Goal: Task Accomplishment & Management: Manage account settings

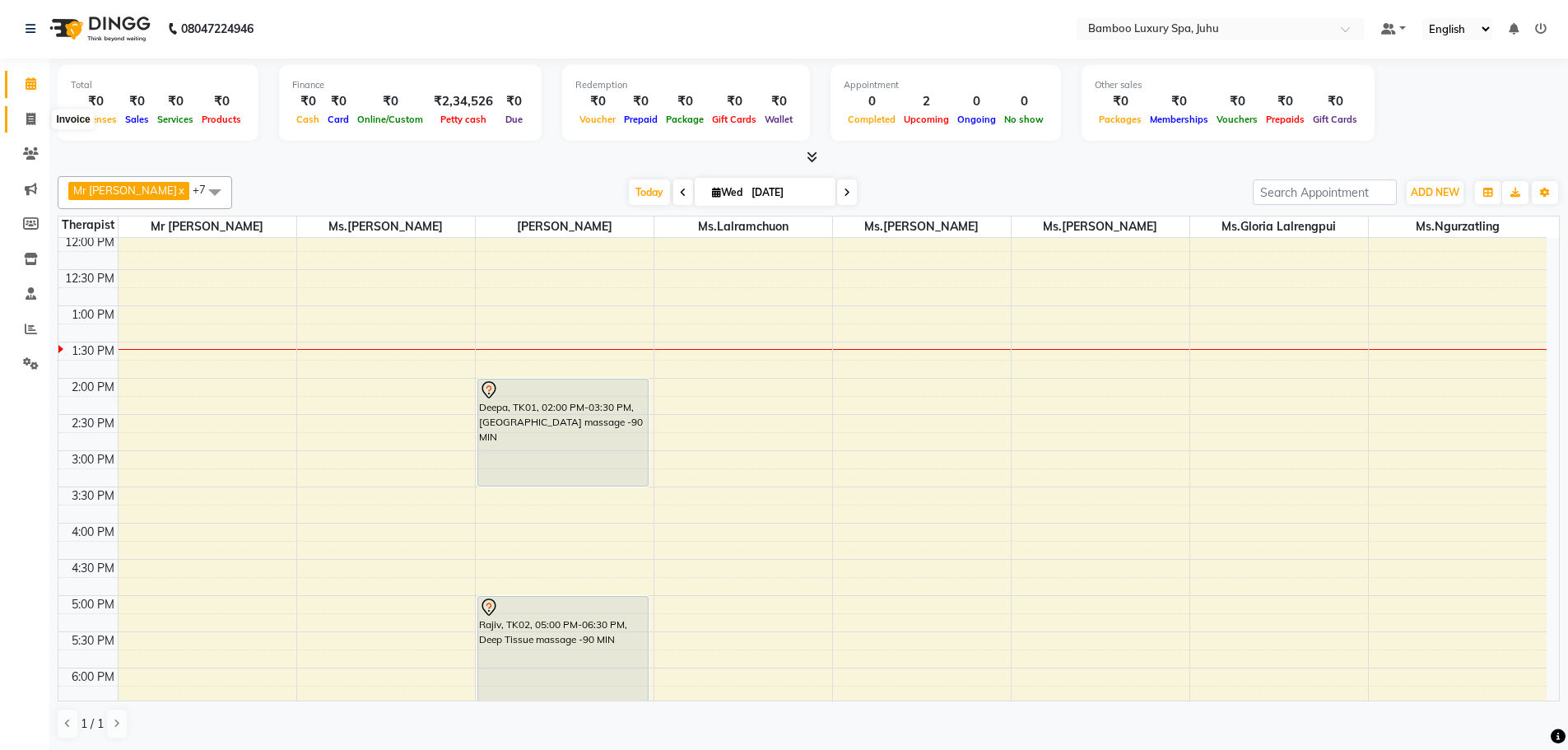
click at [31, 119] on icon at bounding box center [30, 119] width 9 height 12
select select "service"
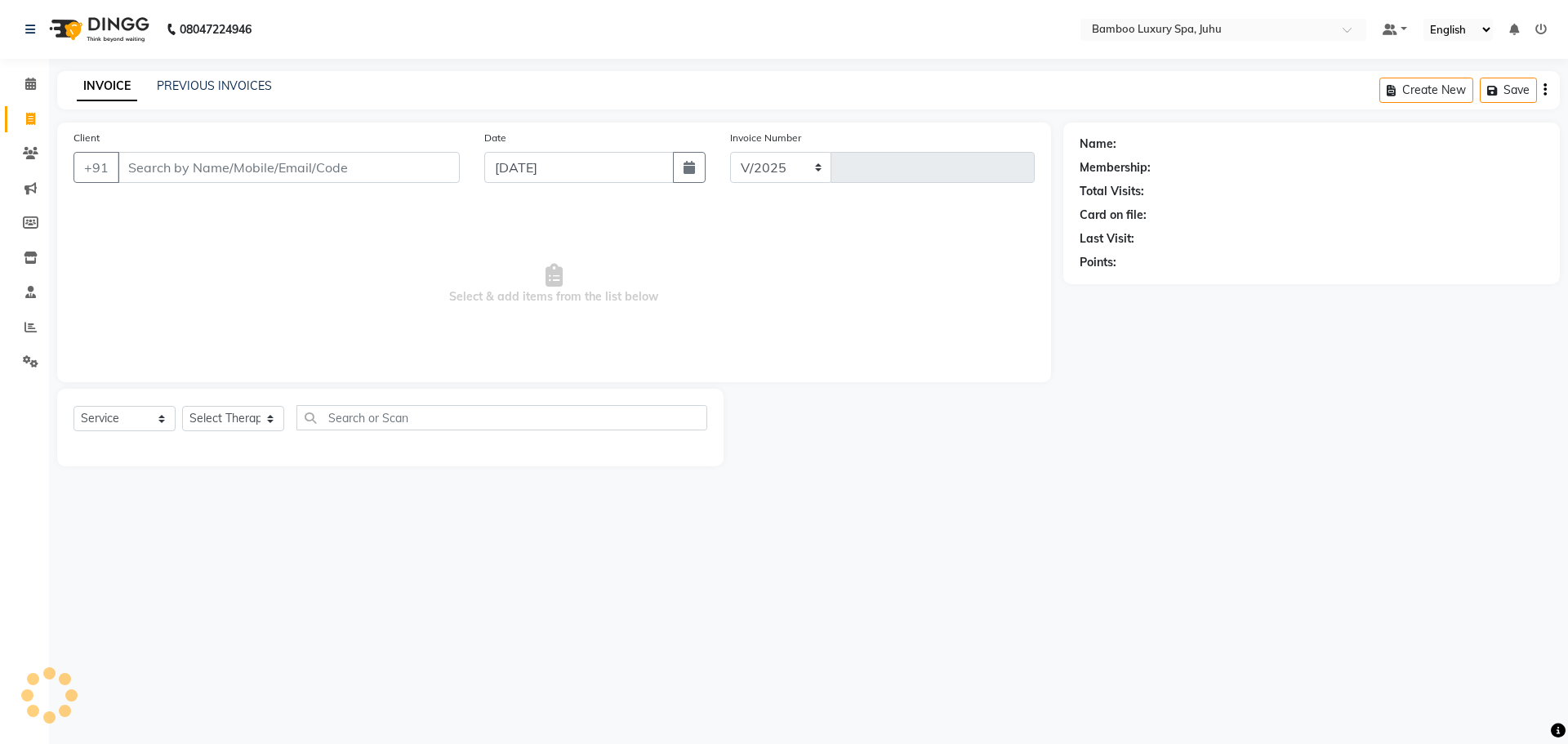
select select "8043"
type input "0637"
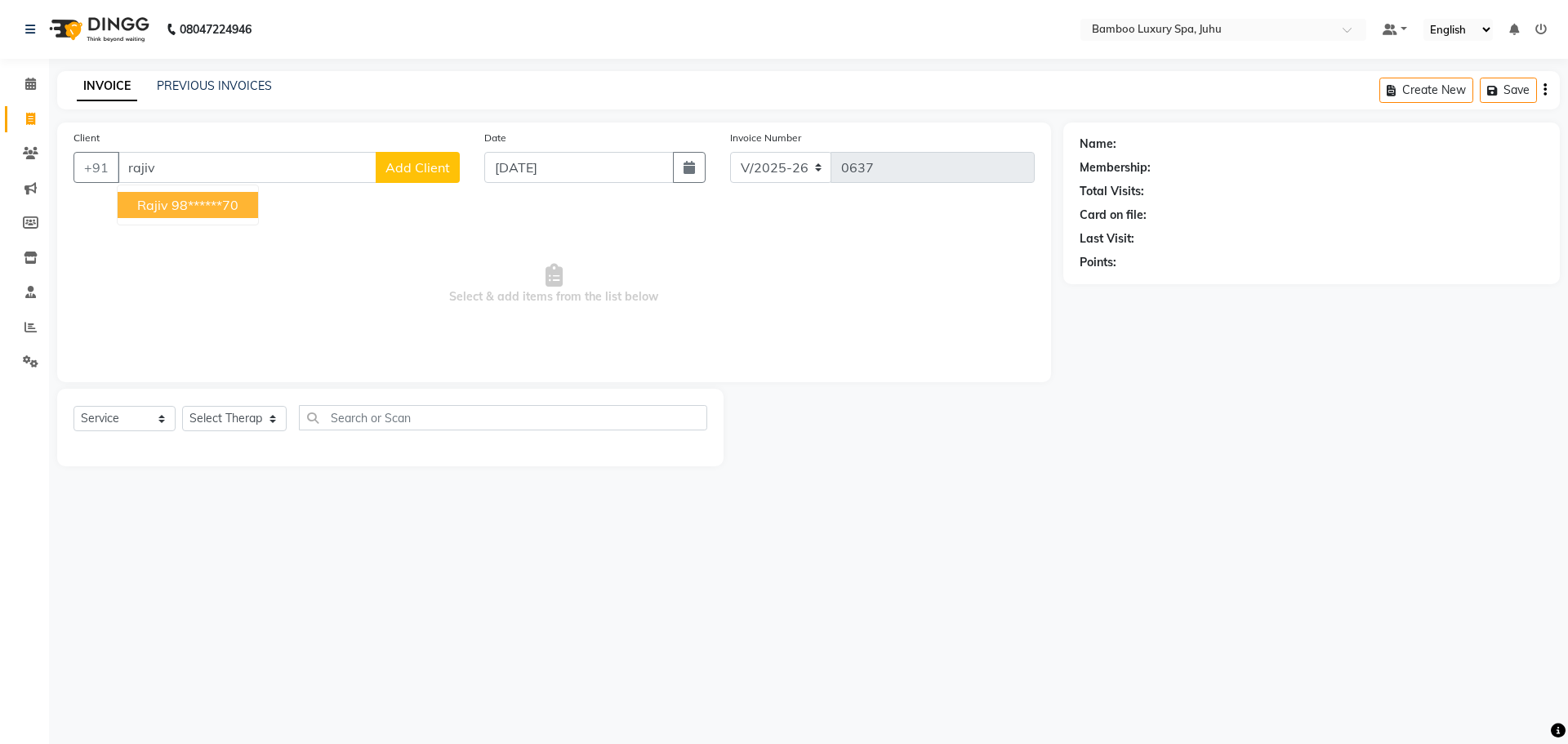
click at [171, 204] on ngb-highlight "98******70" at bounding box center [205, 205] width 67 height 17
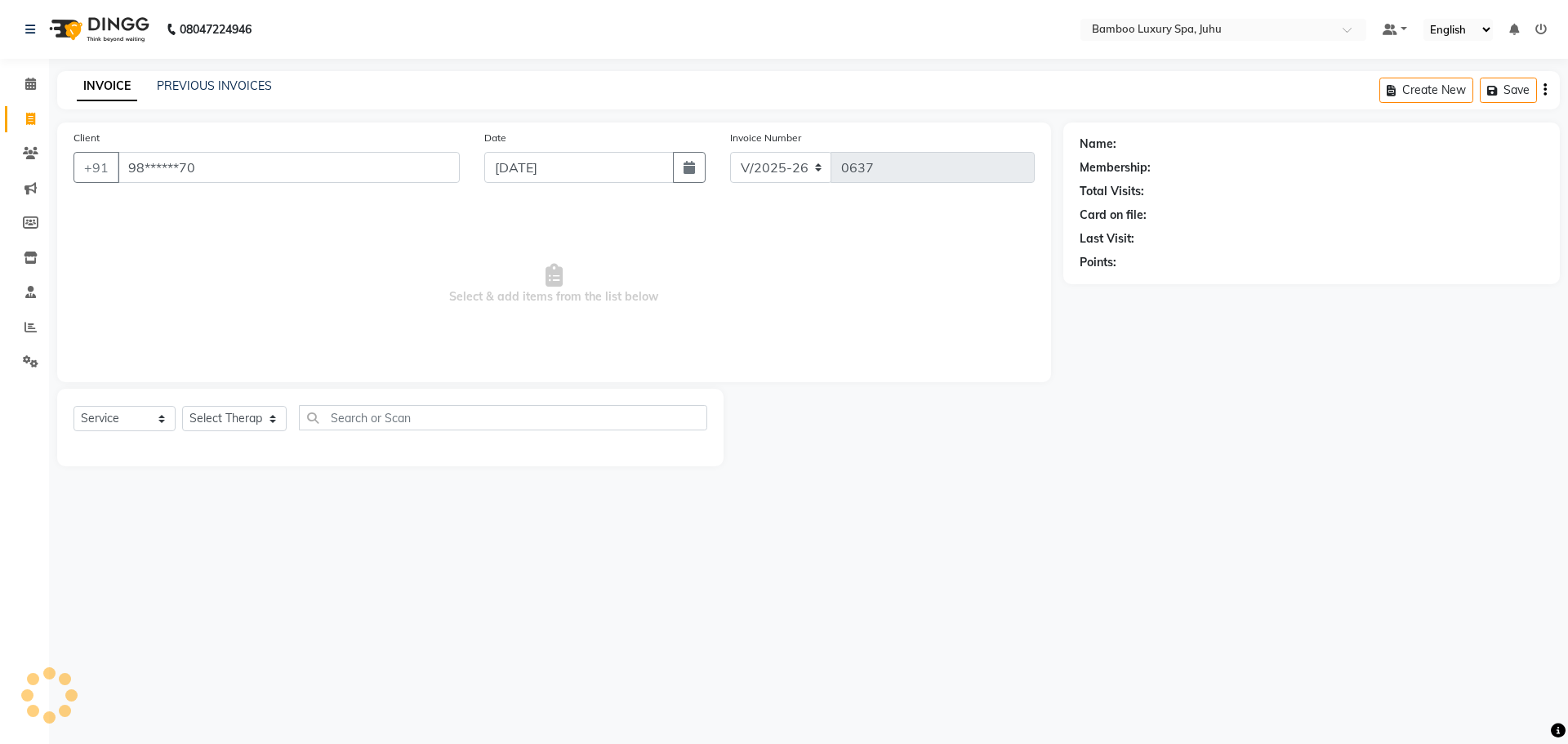
type input "98******70"
click at [148, 416] on select "Select Service Product Membership Package Voucher Prepaid Gift Card" at bounding box center [124, 418] width 102 height 26
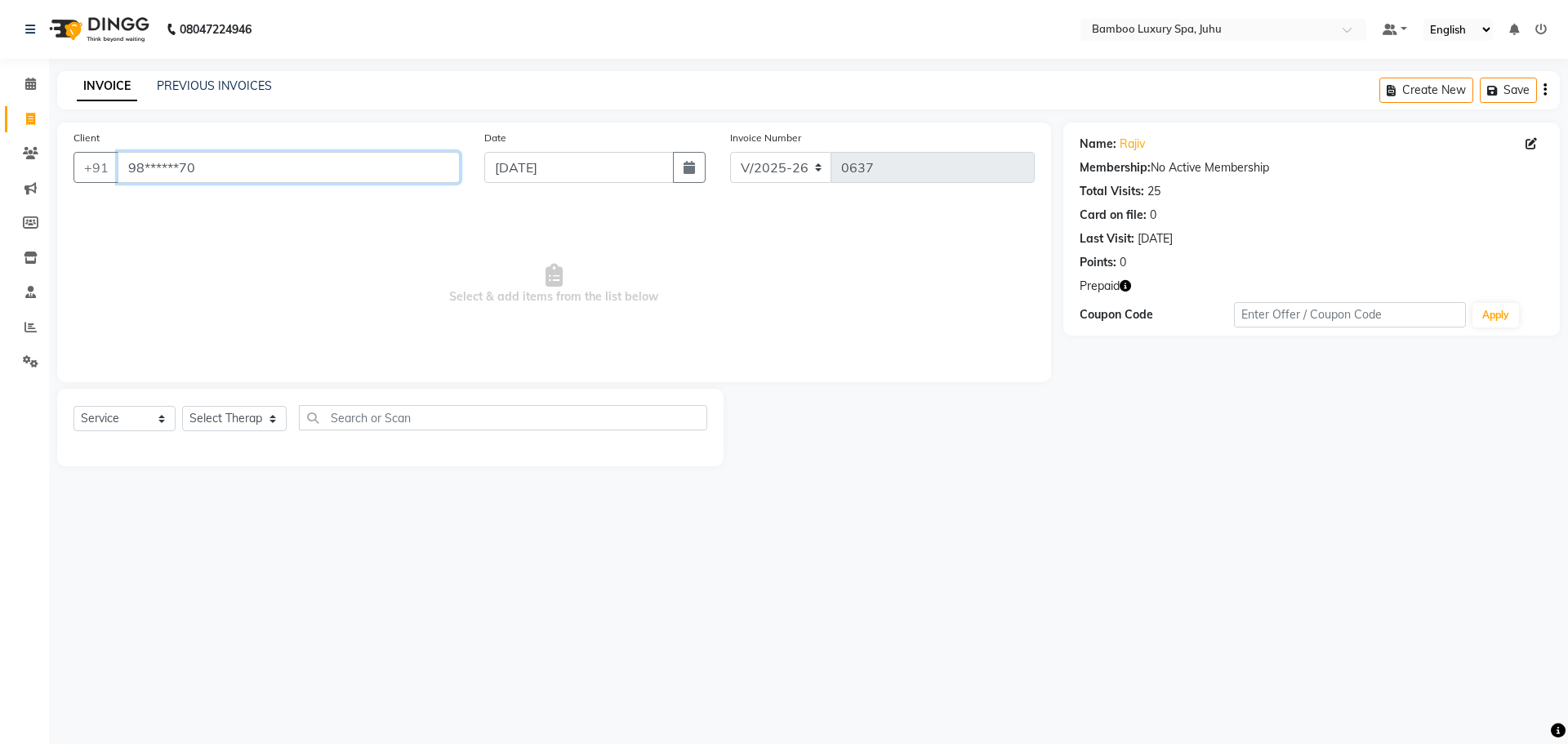
click at [261, 165] on input "98******70" at bounding box center [289, 166] width 343 height 31
click at [155, 416] on select "Select Service Product Membership Package Voucher Prepaid Gift Card" at bounding box center [124, 418] width 102 height 26
select select "P"
click at [73, 406] on select "Select Service Product Membership Package Voucher Prepaid Gift Card" at bounding box center [124, 418] width 102 height 26
click at [245, 455] on div "Rajiv new" at bounding box center [390, 453] width 634 height 21
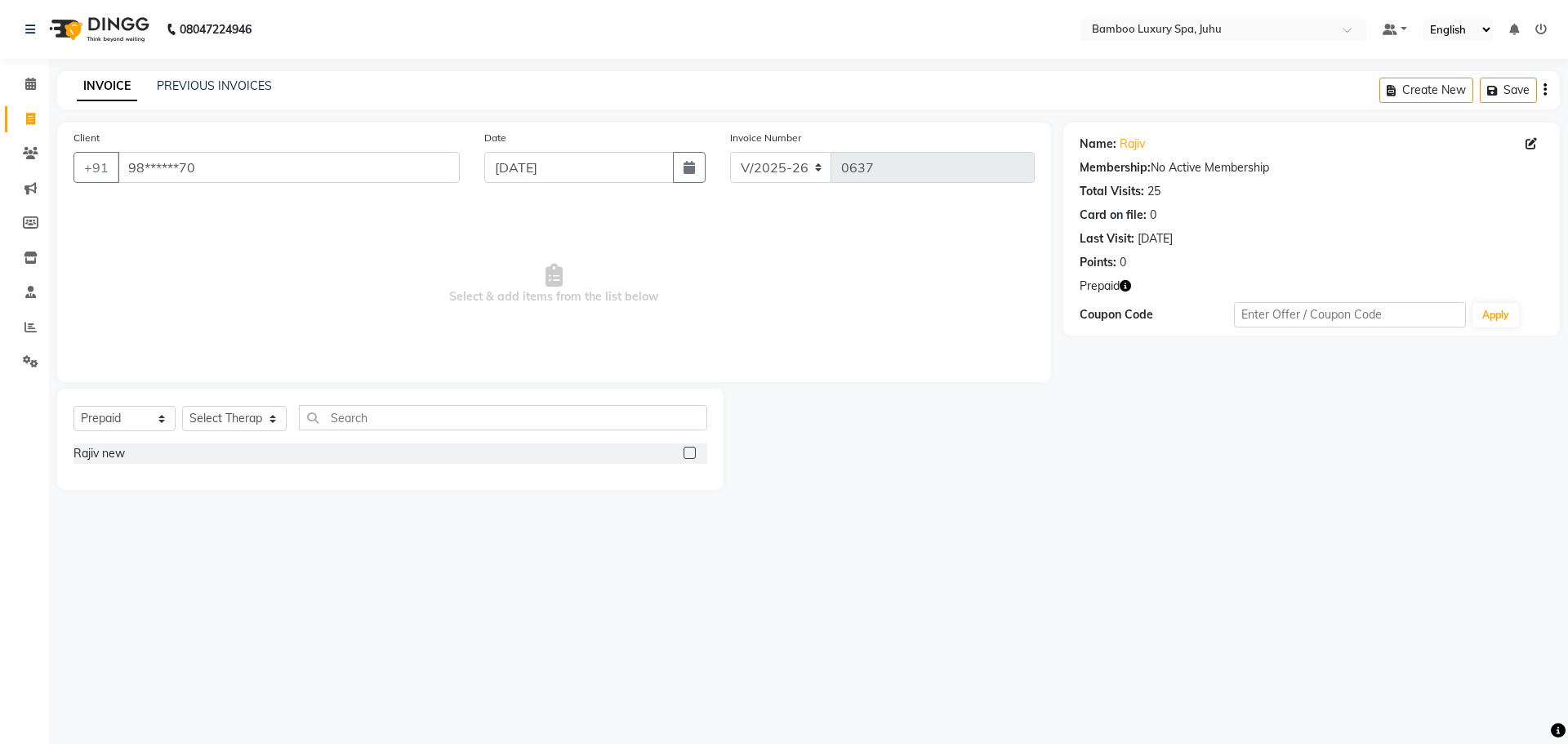
click at [691, 452] on label at bounding box center [690, 452] width 12 height 12
click at [691, 452] on input "checkbox" at bounding box center [689, 453] width 11 height 11
checkbox input "false"
click at [255, 424] on select "Select Therapist [PERSON_NAME] Sanate KAKA Mr [PERSON_NAME] Thiek Ms.[PERSON_NA…" at bounding box center [235, 418] width 105 height 26
select select "75914"
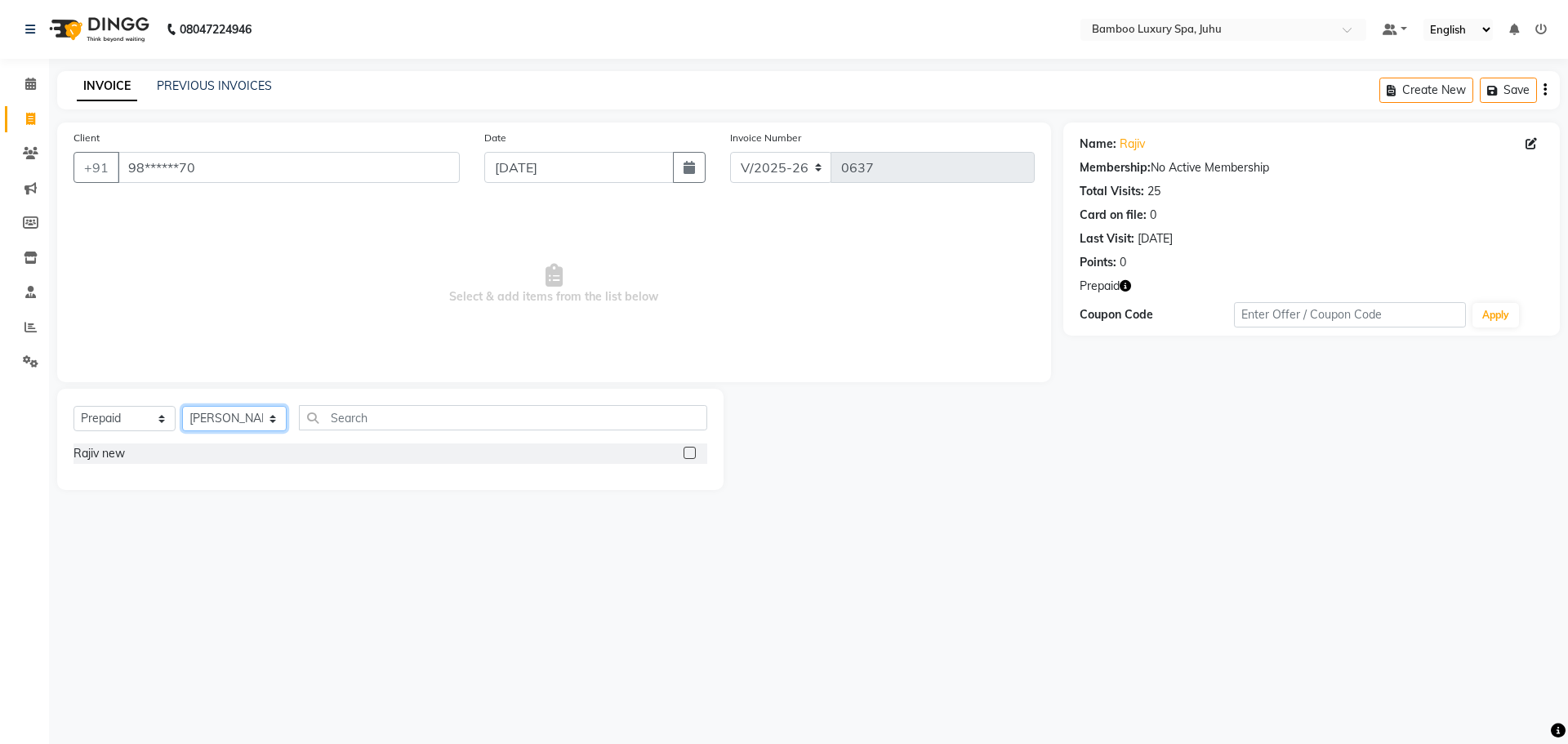
click at [182, 406] on select "Select Therapist [PERSON_NAME] Sanate KAKA Mr [PERSON_NAME] Thiek Ms.[PERSON_NA…" at bounding box center [235, 418] width 105 height 26
drag, startPoint x: 219, startPoint y: 88, endPoint x: 913, endPoint y: 91, distance: 694.0
click at [219, 88] on link "PREVIOUS INVOICES" at bounding box center [214, 85] width 115 height 15
click at [1125, 286] on icon "button" at bounding box center [1126, 286] width 12 height 12
click at [1176, 373] on div "Name: [PERSON_NAME] Membership: No Active Membership Total Visits: 25 Card on f…" at bounding box center [1318, 306] width 509 height 367
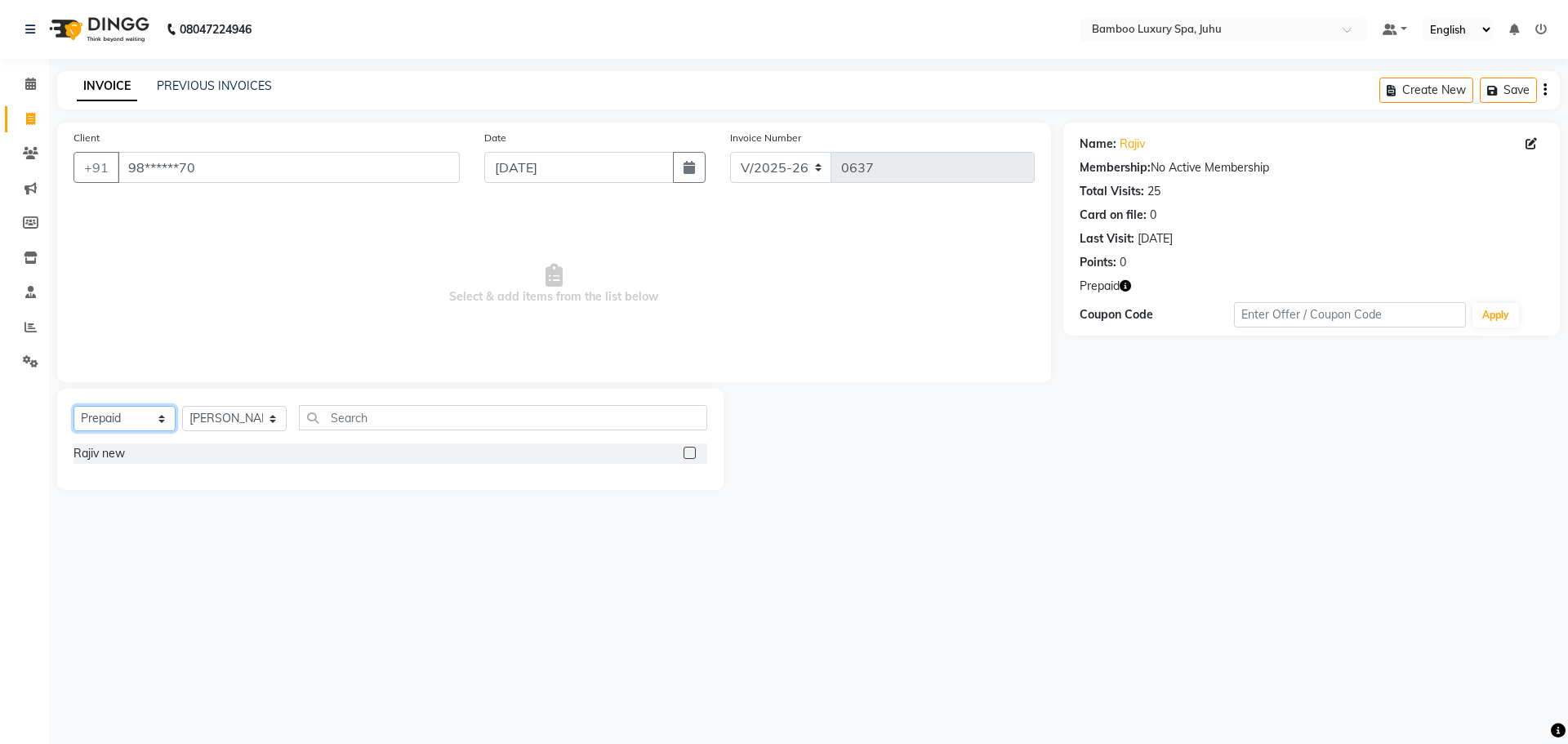
click at [156, 418] on select "Select Service Product Membership Package Voucher Prepaid Gift Card" at bounding box center [124, 418] width 102 height 26
select select "membership"
click at [73, 406] on select "Select Service Product Membership Package Voucher Prepaid Gift Card" at bounding box center [124, 418] width 102 height 26
click at [287, 419] on select "Select Therapist [PERSON_NAME] Sanate KAKA Mr [PERSON_NAME] Thiek Ms.[PERSON_NA…" at bounding box center [235, 418] width 105 height 26
click at [182, 406] on select "Select Therapist [PERSON_NAME] Sanate KAKA Mr [PERSON_NAME] Thiek Ms.[PERSON_NA…" at bounding box center [235, 418] width 105 height 26
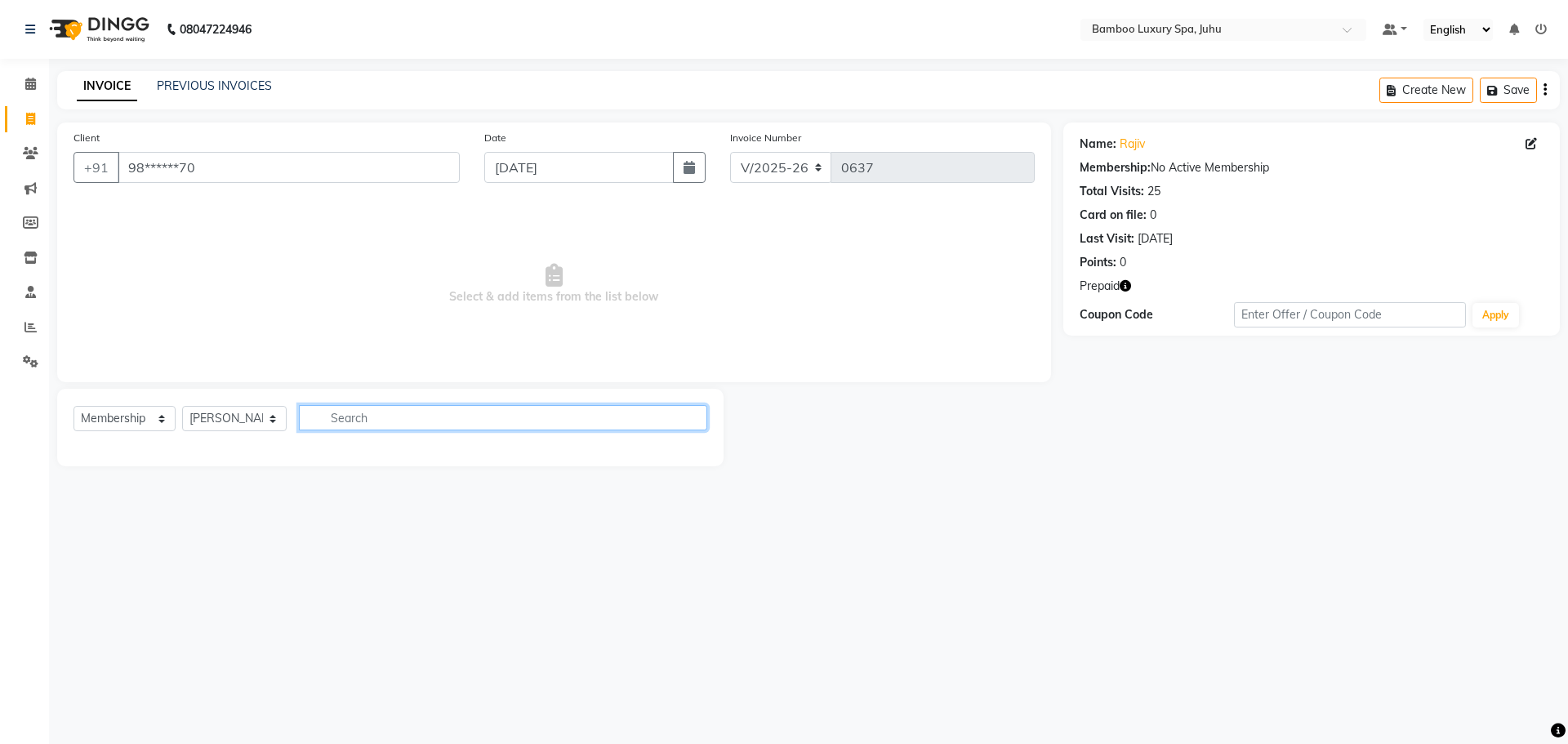
click at [401, 406] on input "text" at bounding box center [503, 418] width 409 height 26
click at [26, 150] on icon at bounding box center [31, 153] width 16 height 12
click at [34, 157] on icon at bounding box center [31, 153] width 16 height 12
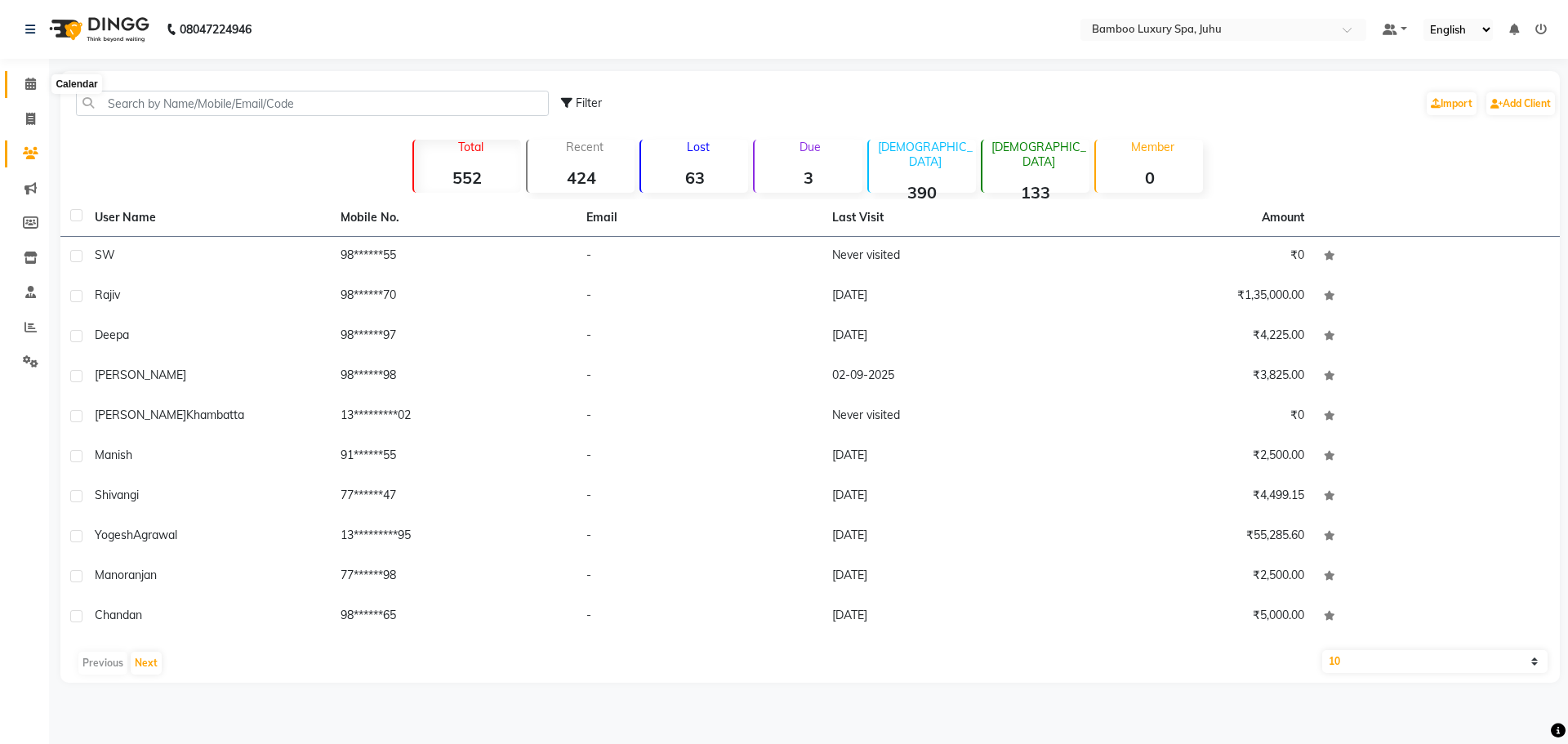
click at [40, 84] on span at bounding box center [31, 84] width 29 height 19
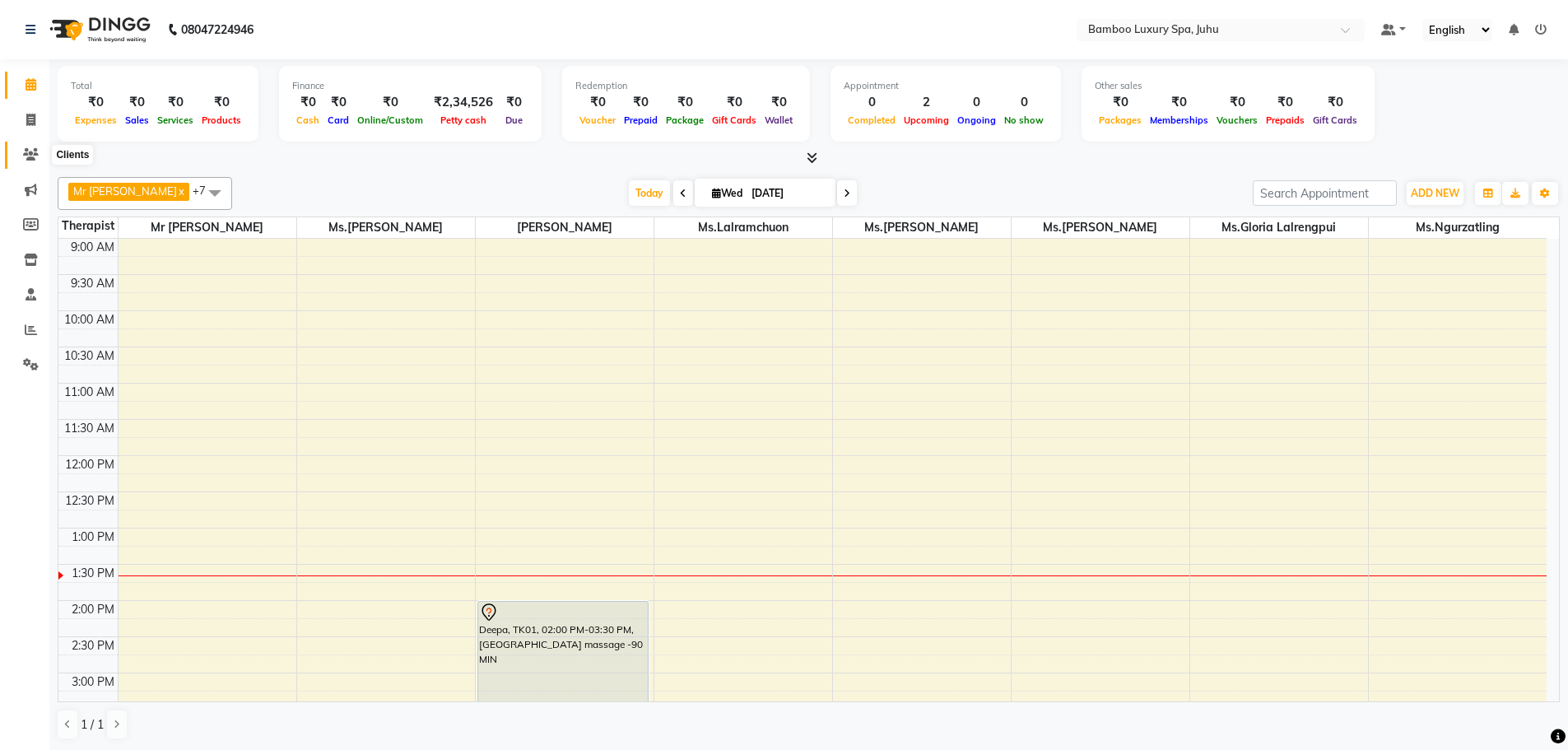
click at [35, 158] on icon at bounding box center [31, 155] width 16 height 12
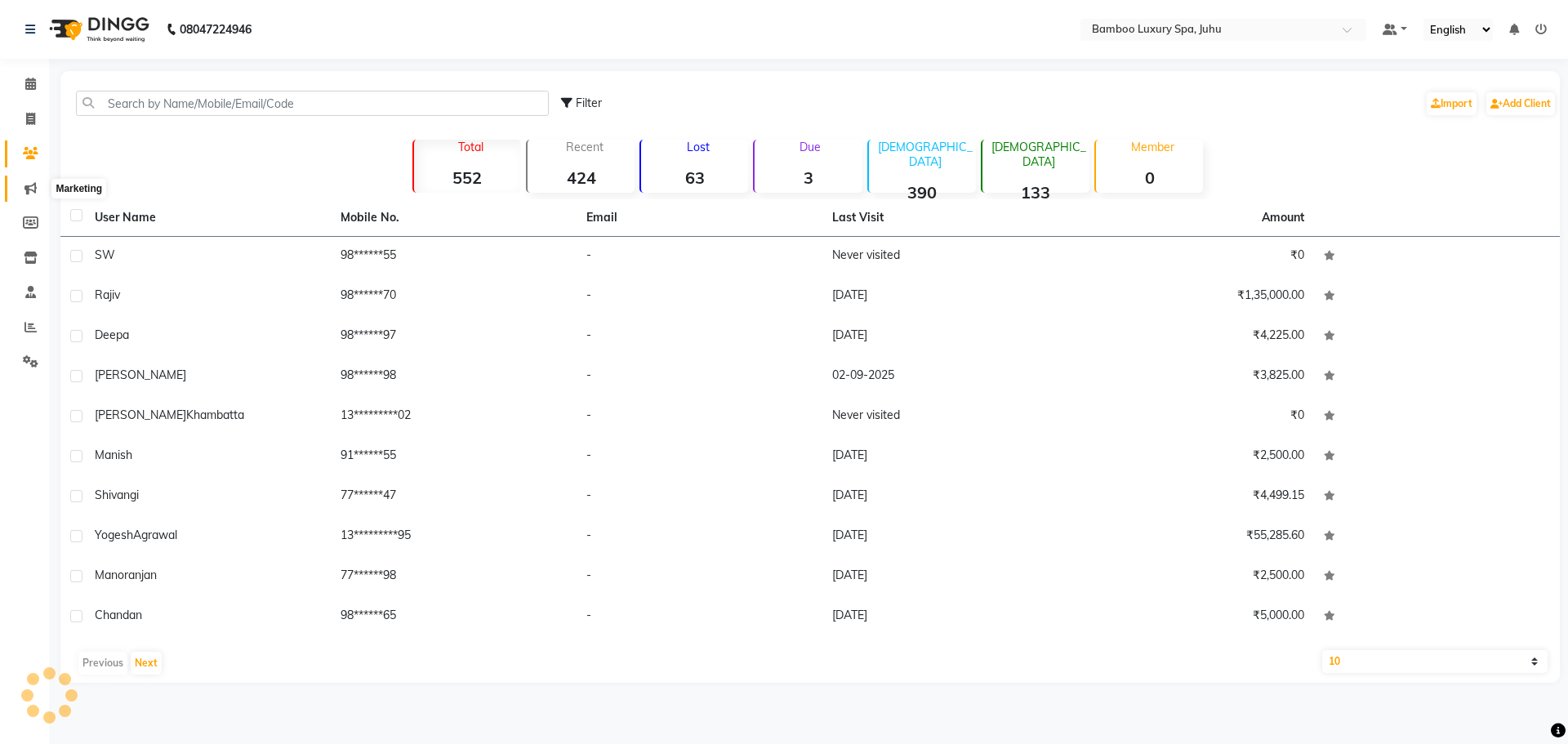
click at [28, 189] on icon at bounding box center [31, 188] width 12 height 12
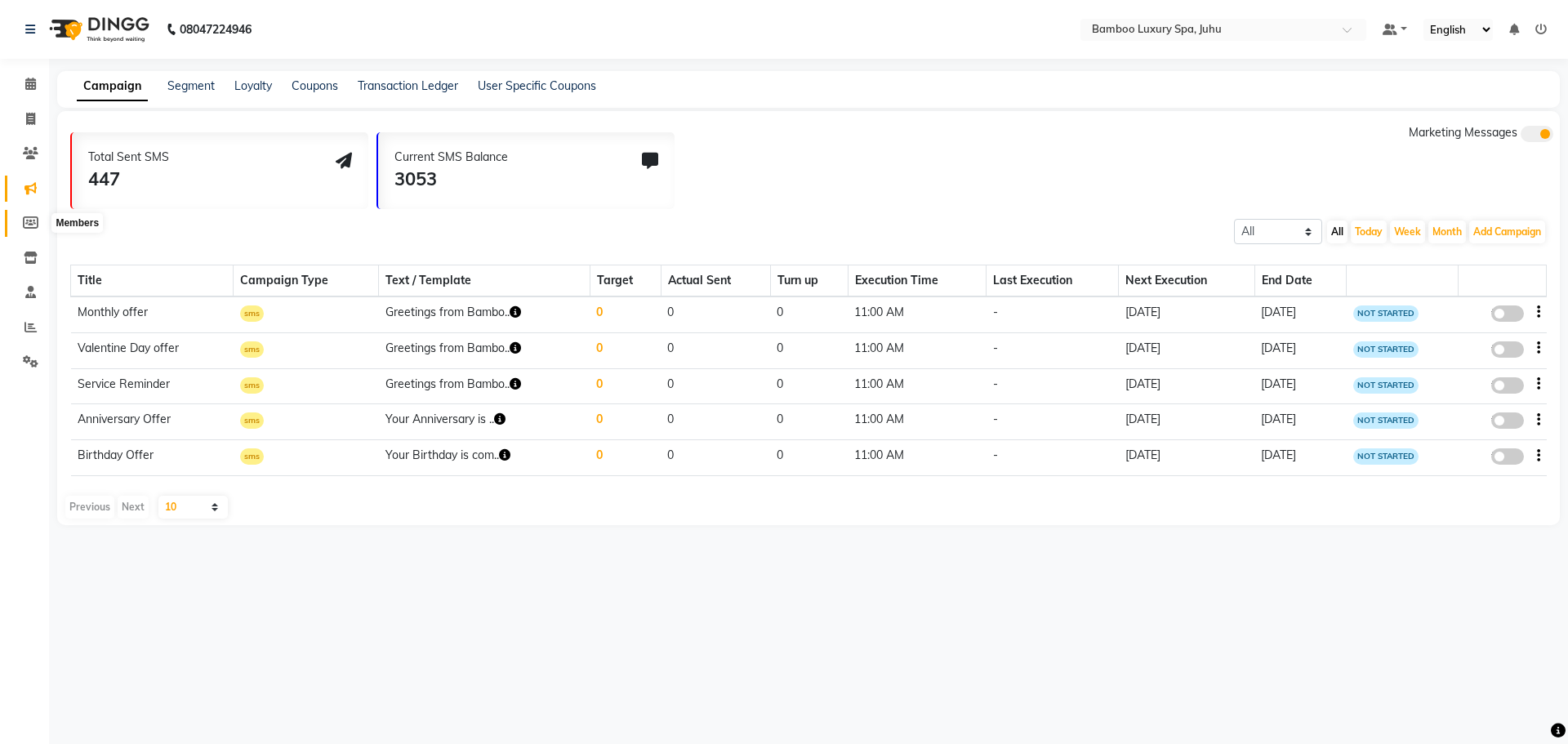
click at [29, 219] on icon at bounding box center [31, 223] width 16 height 12
select select
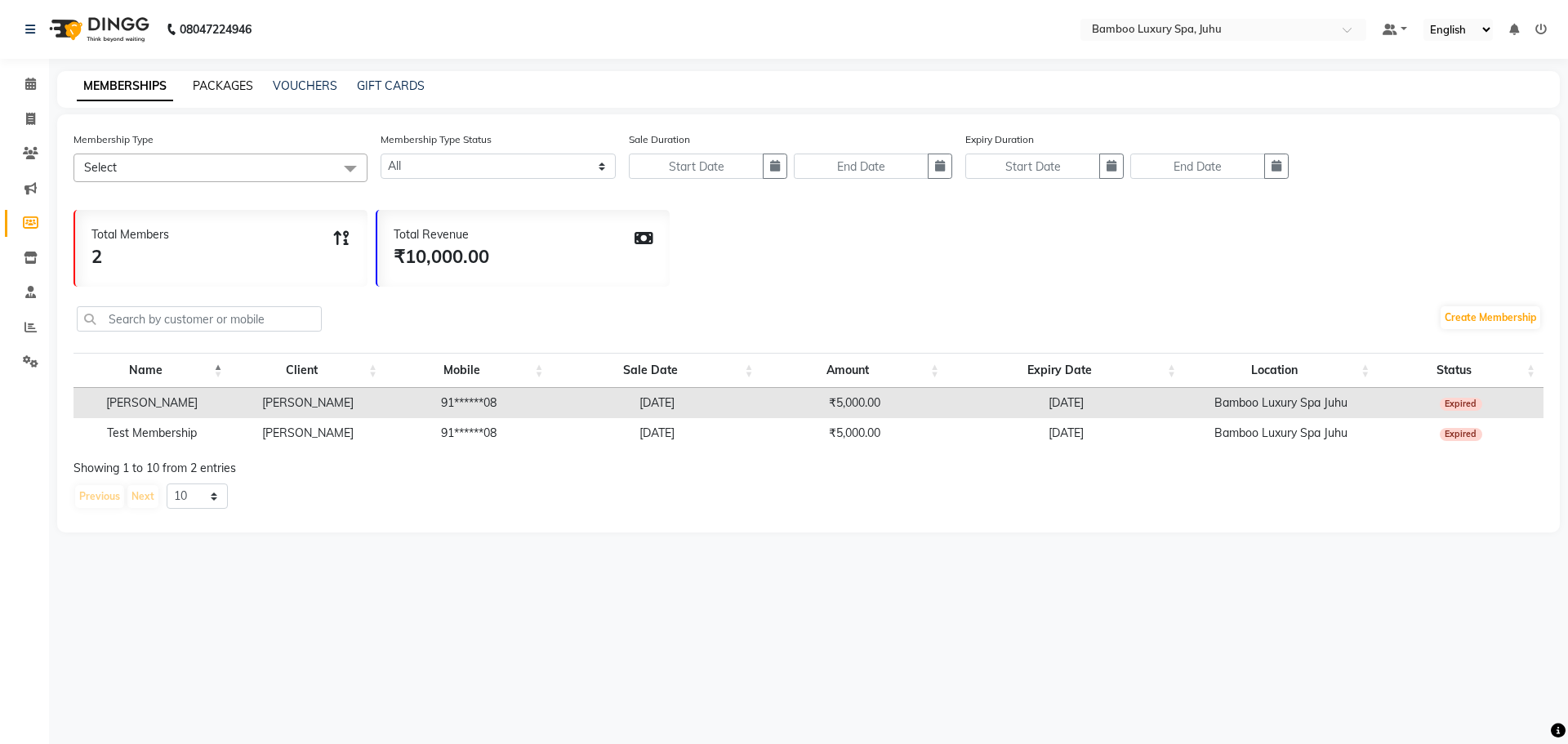
click at [215, 87] on link "PACKAGES" at bounding box center [223, 85] width 60 height 15
select select
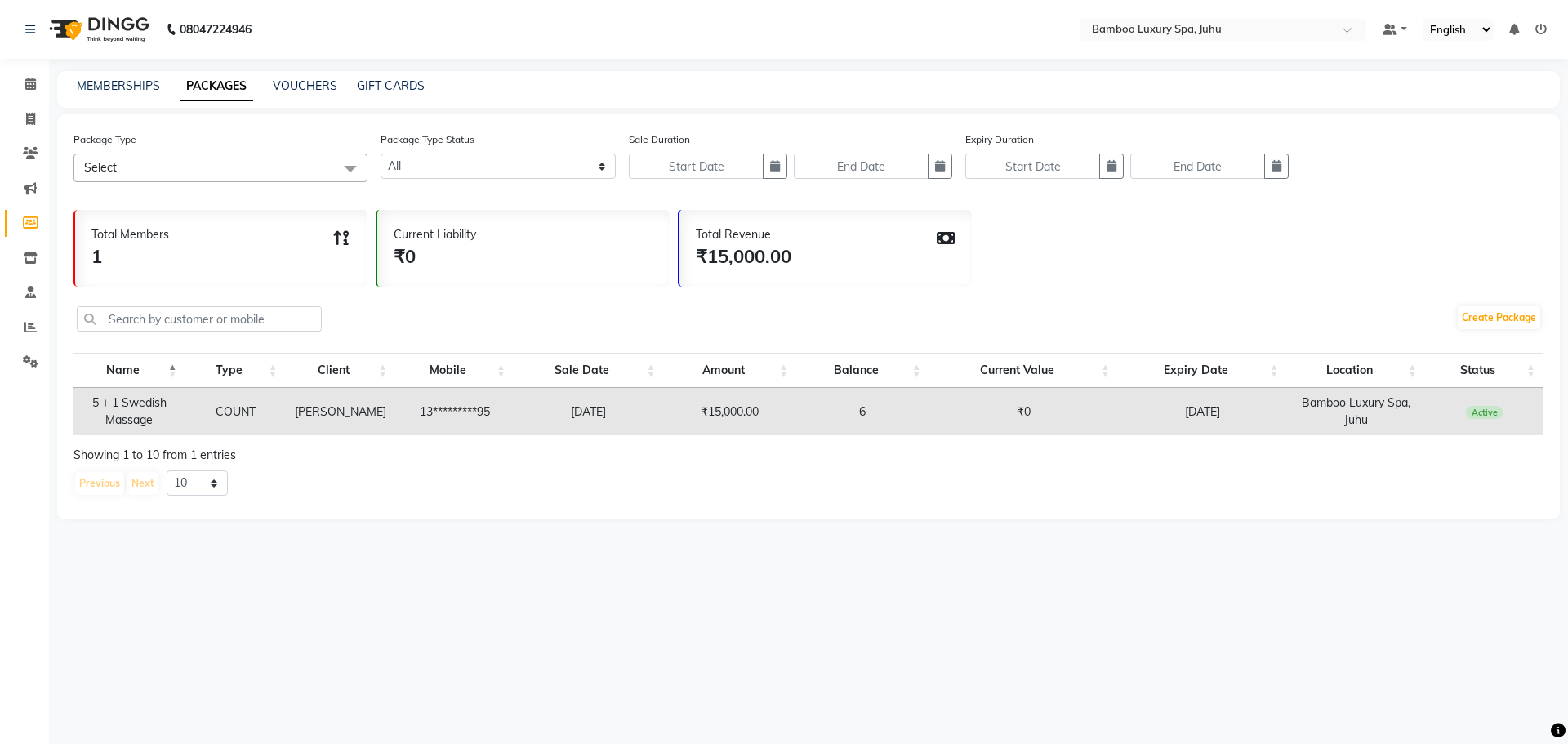
click at [209, 165] on span "Select" at bounding box center [220, 167] width 294 height 29
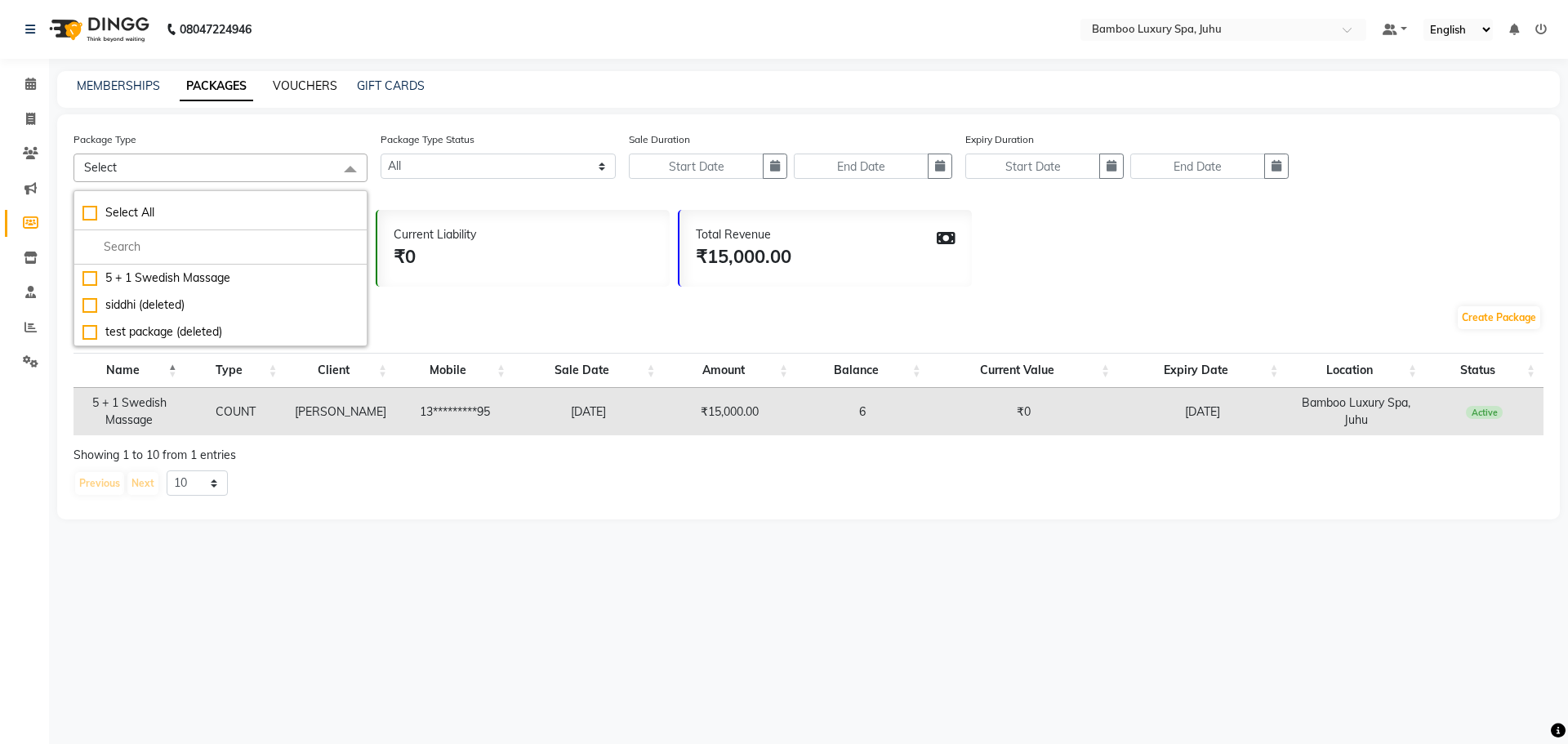
click at [311, 85] on link "VOUCHERS" at bounding box center [305, 85] width 64 height 15
select select
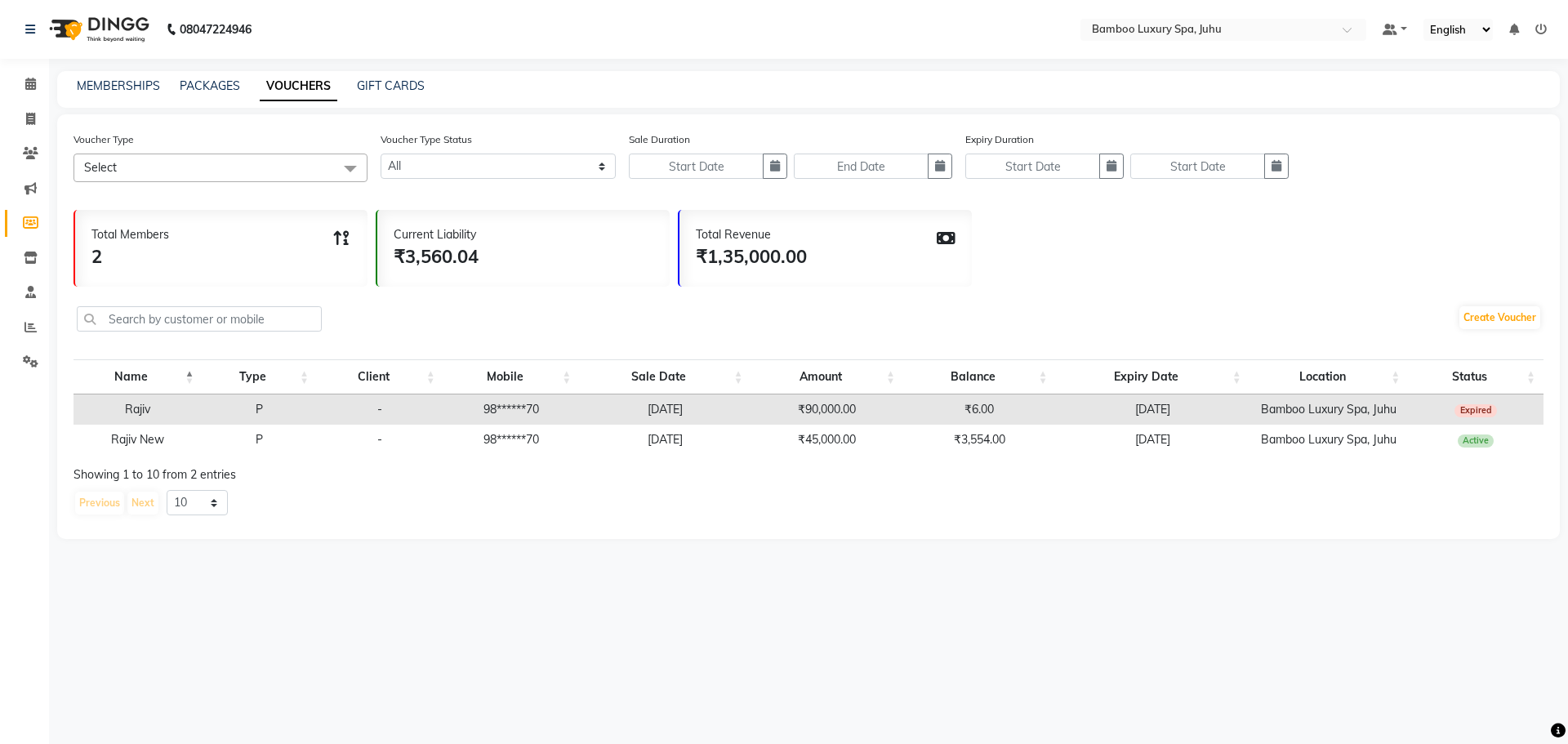
click at [351, 164] on span at bounding box center [349, 168] width 33 height 31
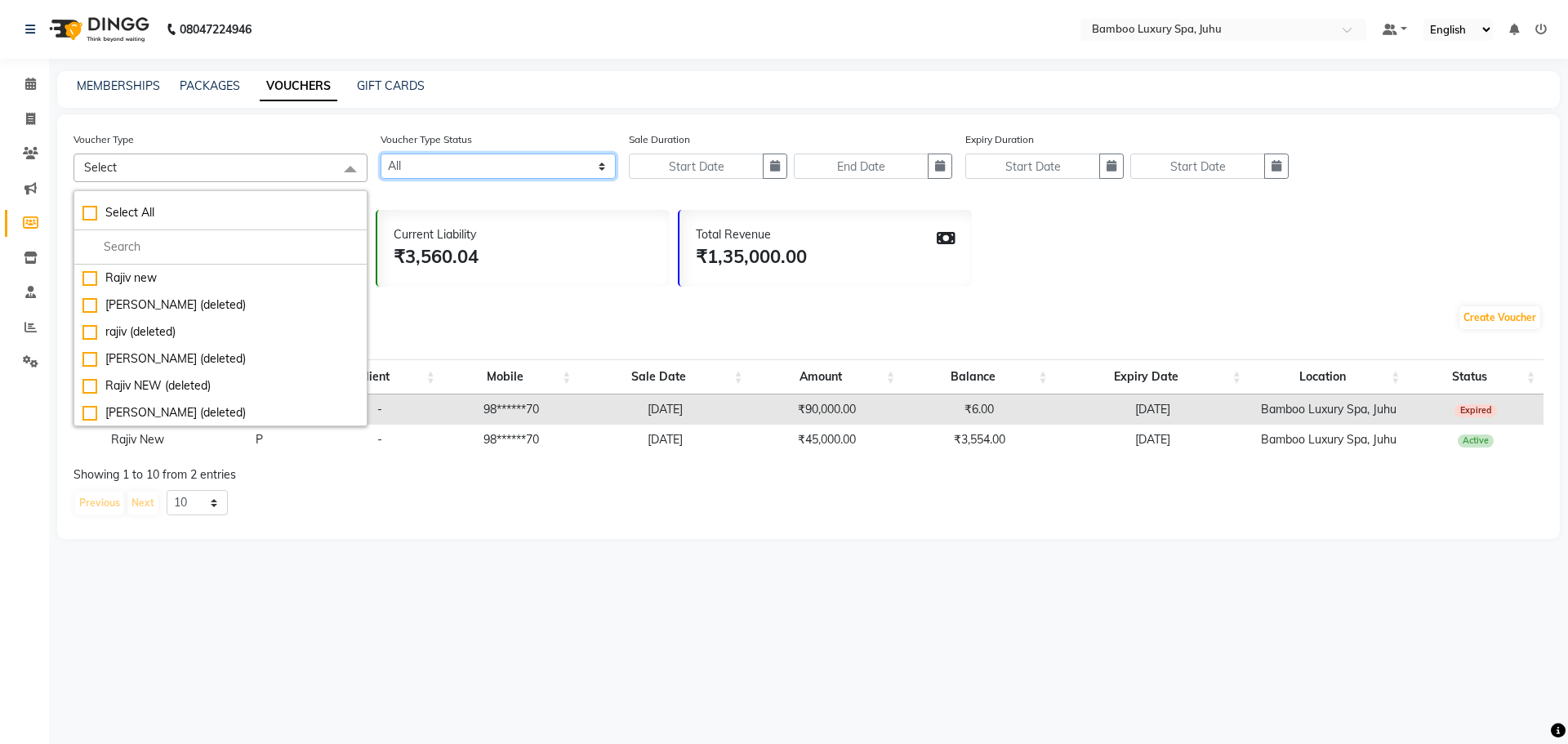
click at [502, 159] on select "Active Expired All" at bounding box center [498, 166] width 236 height 26
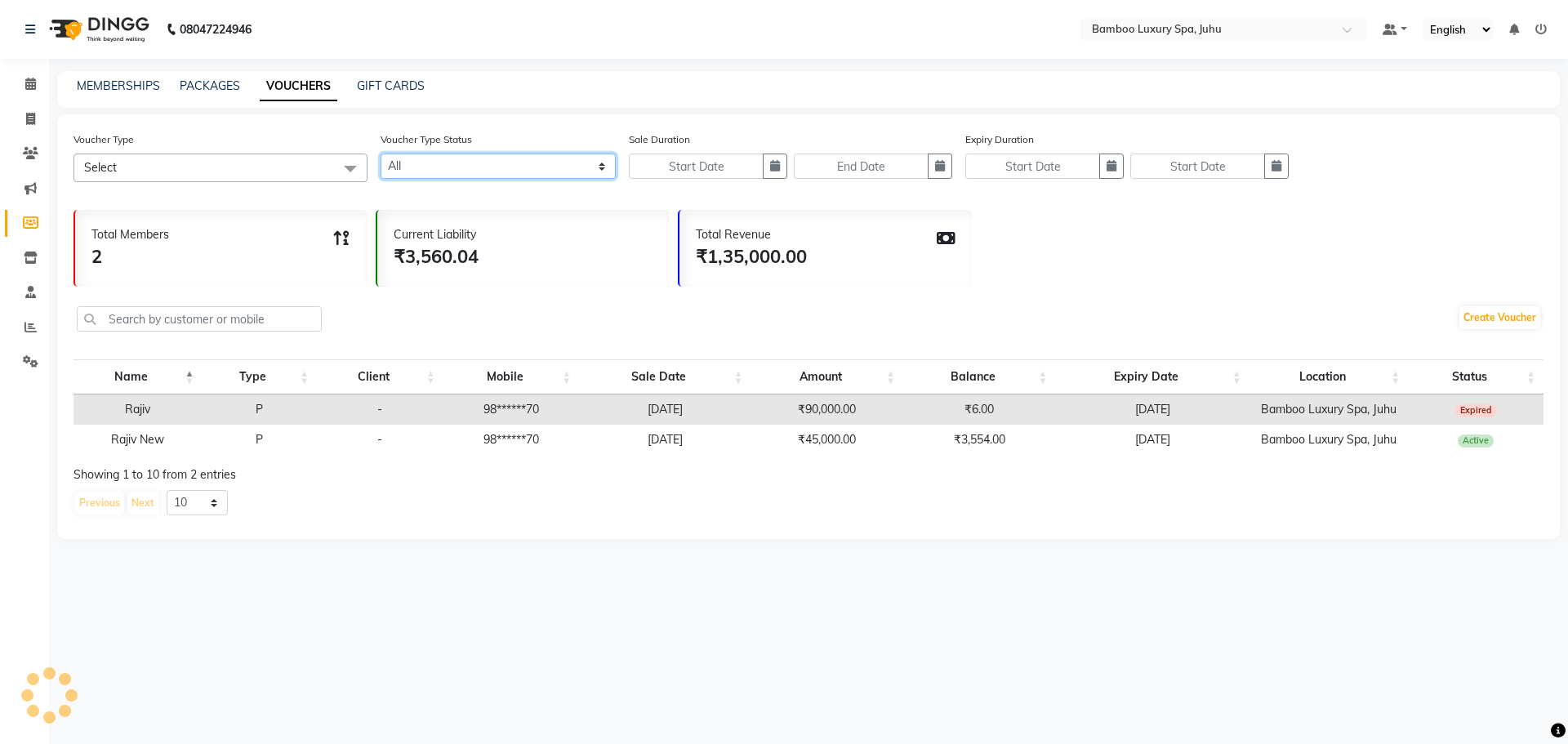
click at [502, 159] on select "Active Expired All" at bounding box center [498, 166] width 236 height 26
drag, startPoint x: 959, startPoint y: 439, endPoint x: 1006, endPoint y: 439, distance: 47.0
click at [1006, 439] on td "₹3,554.00" at bounding box center [979, 439] width 152 height 31
click at [1033, 509] on div "Previous Next 10 20 50 100" at bounding box center [808, 503] width 1470 height 26
drag, startPoint x: 1009, startPoint y: 440, endPoint x: 954, endPoint y: 449, distance: 55.7
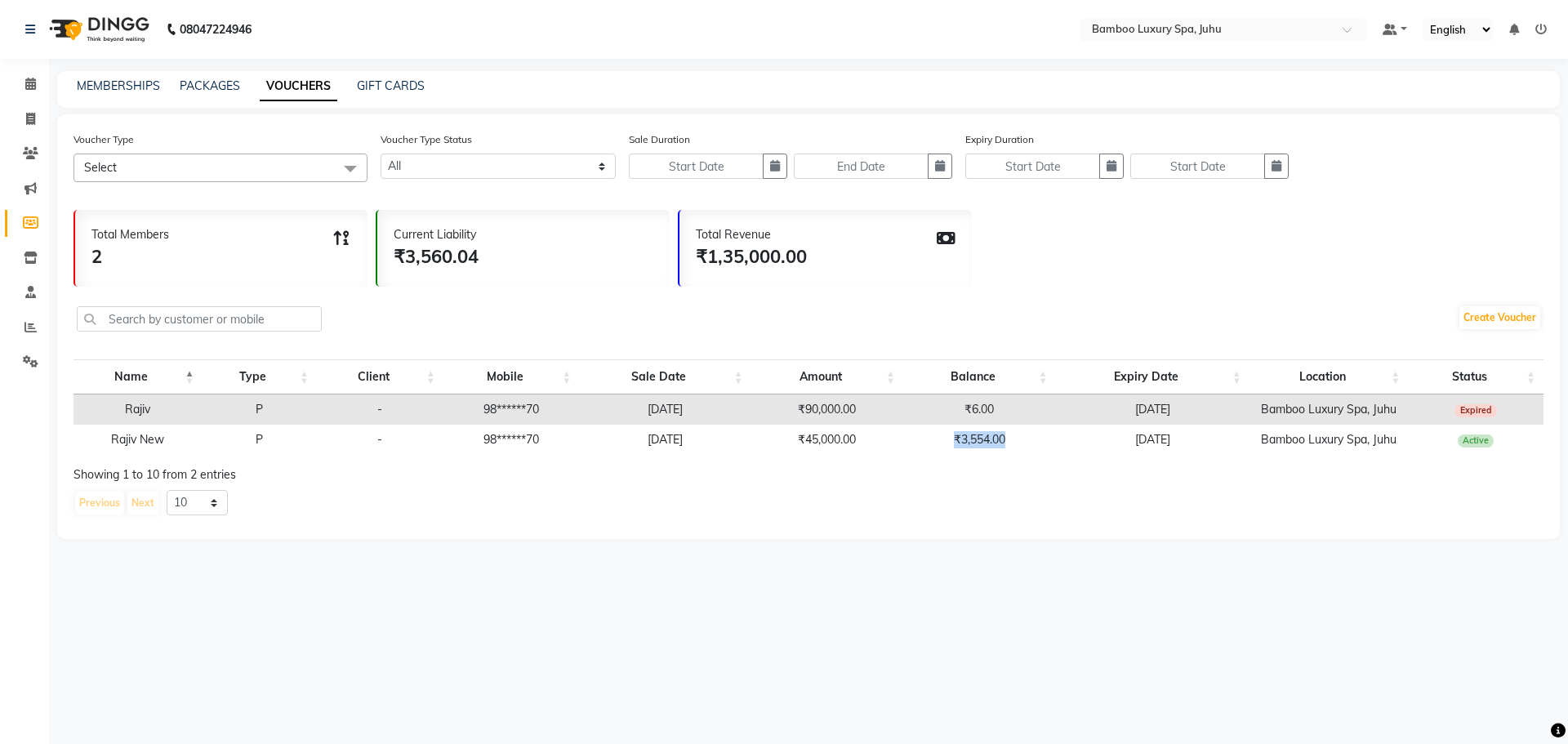
click at [954, 449] on td "₹3,554.00" at bounding box center [979, 439] width 152 height 31
click at [968, 487] on div "Voucher Type Select Select All Rajiv new [PERSON_NAME] (deleted) rajiv (deleted…" at bounding box center [809, 326] width 1503 height 424
click at [127, 89] on link "MEMBERSHIPS" at bounding box center [119, 85] width 83 height 15
select select
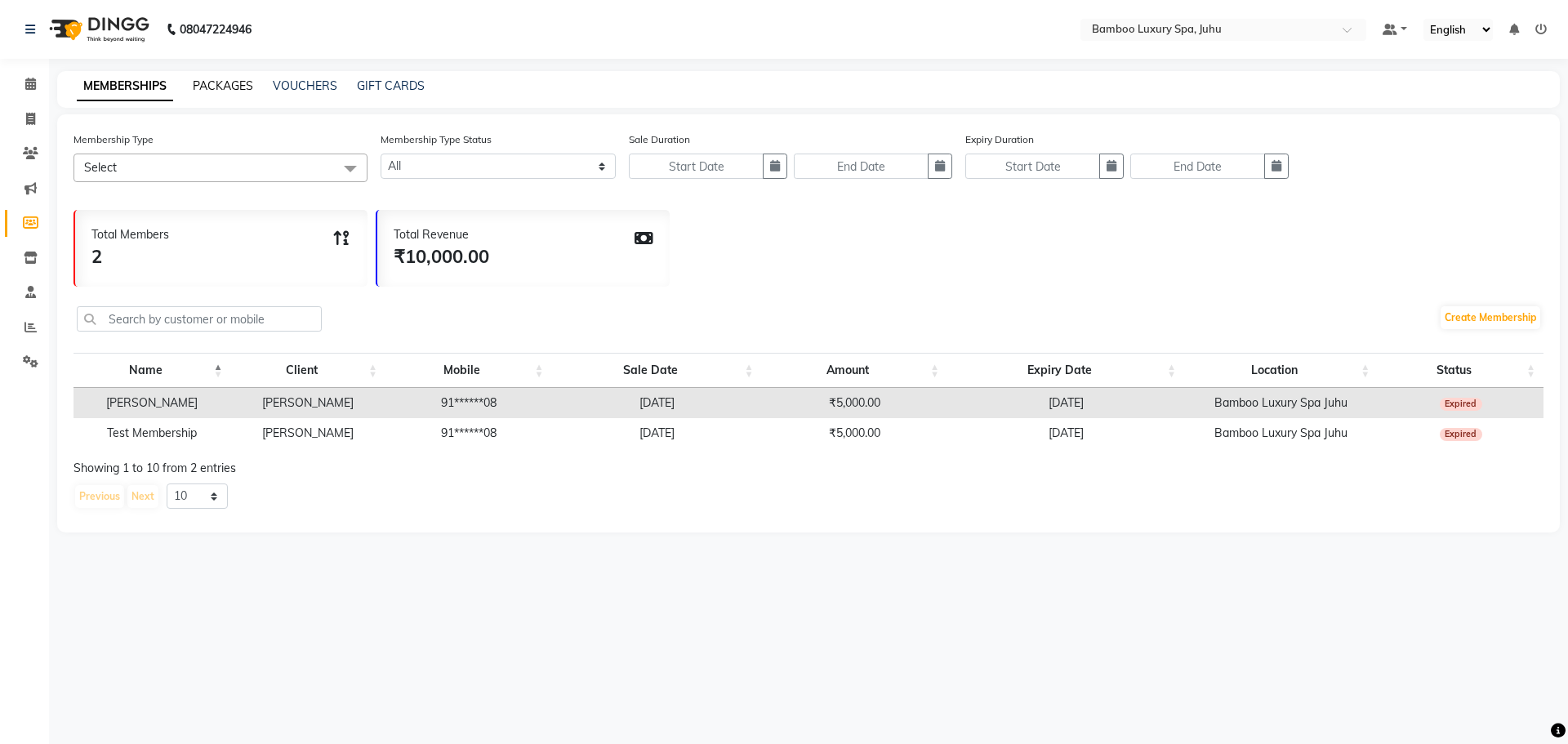
click at [227, 82] on link "PACKAGES" at bounding box center [223, 85] width 60 height 15
select select
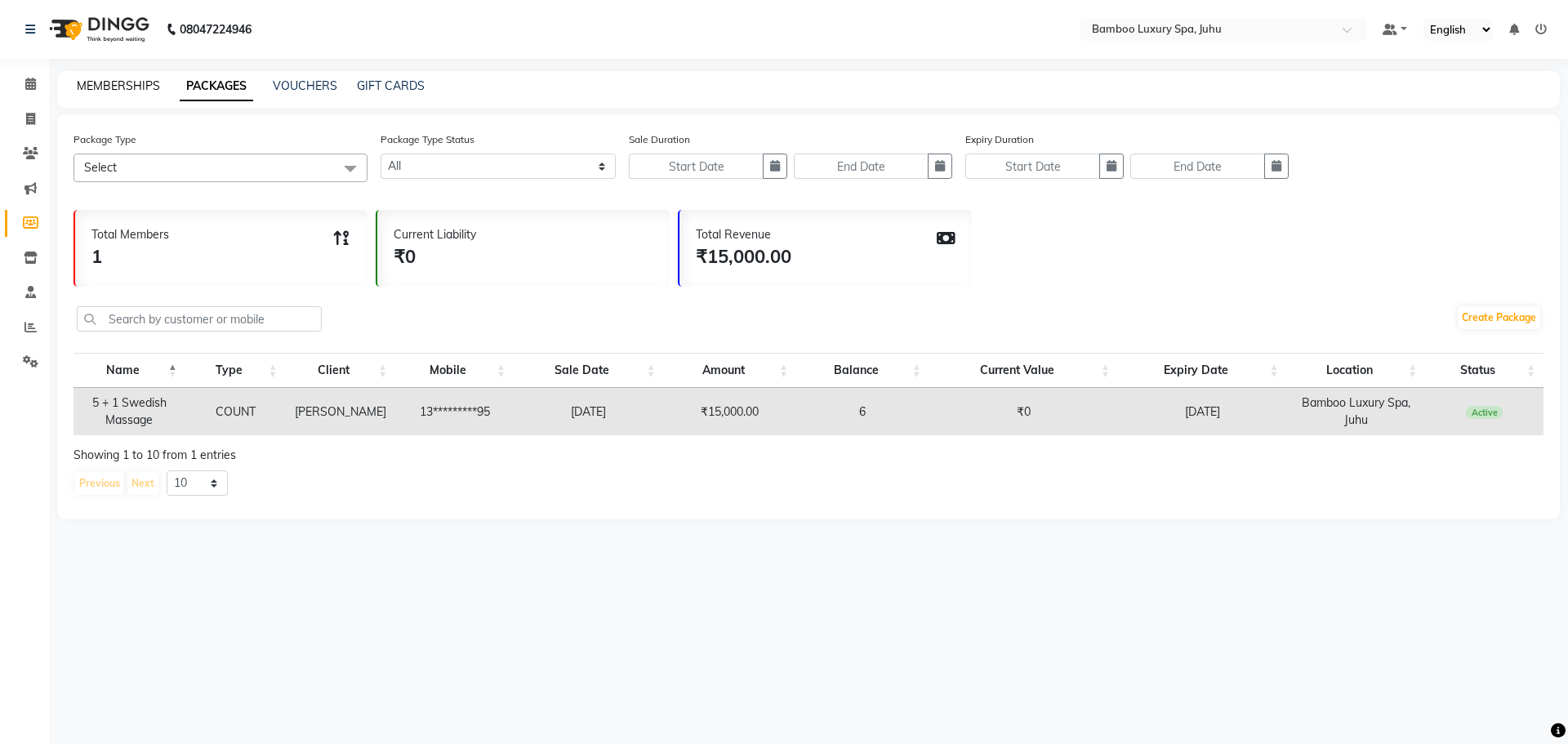
click at [123, 86] on link "MEMBERSHIPS" at bounding box center [119, 85] width 83 height 15
select select
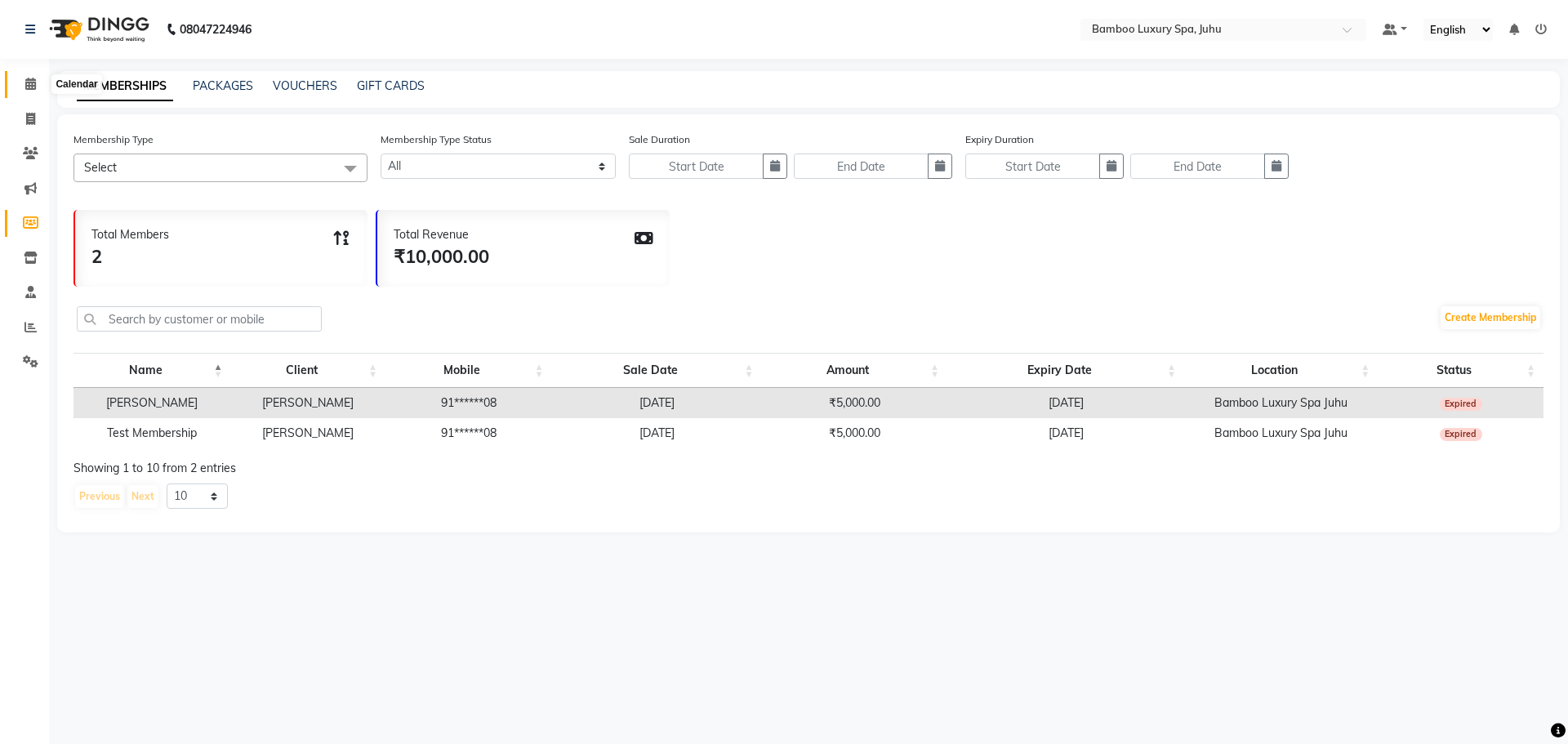
drag, startPoint x: 36, startPoint y: 86, endPoint x: 561, endPoint y: 1, distance: 531.8
click at [36, 85] on icon at bounding box center [31, 83] width 11 height 12
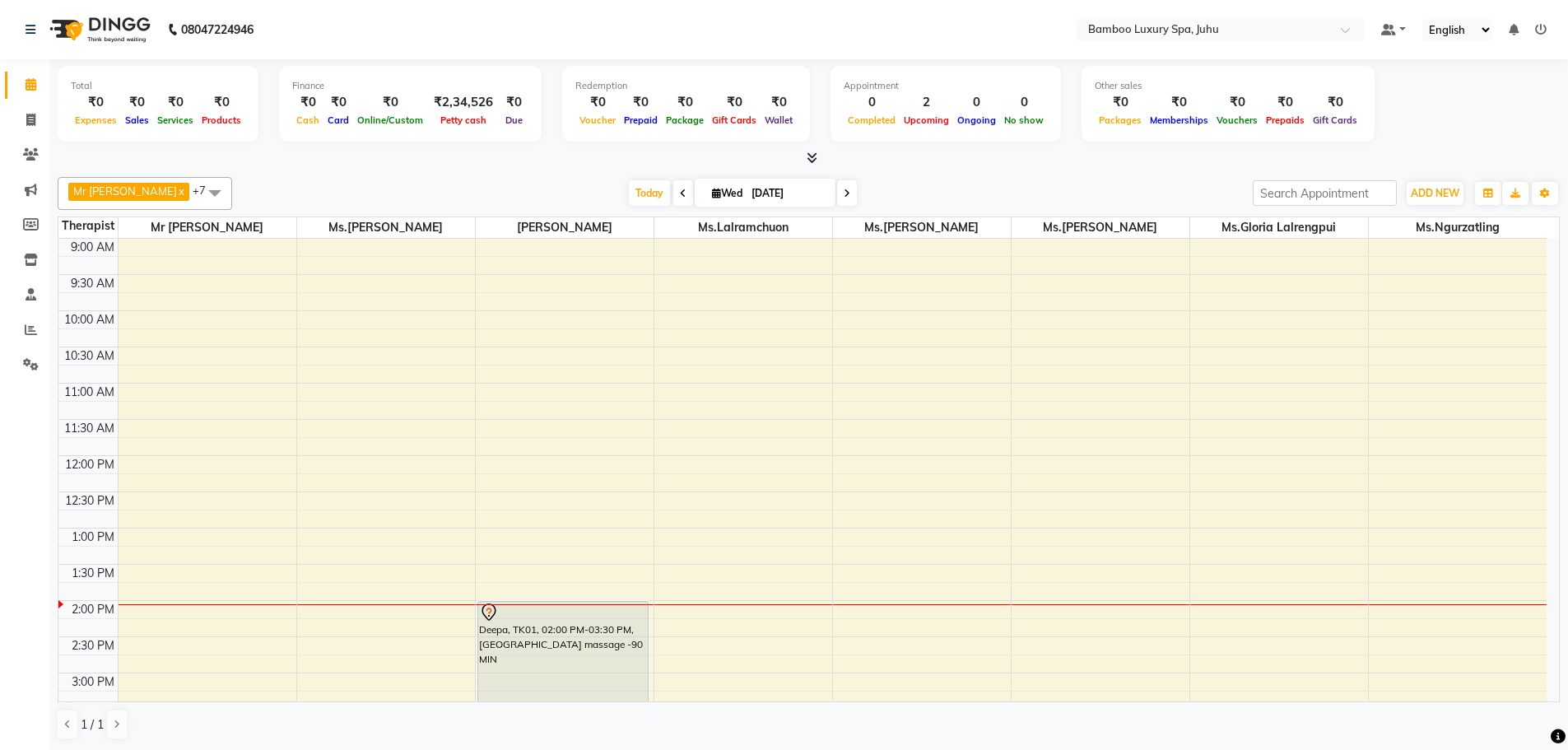
scroll to position [1, 0]
drag, startPoint x: 420, startPoint y: 274, endPoint x: 580, endPoint y: 182, distance: 184.6
click at [580, 182] on div "[DATE] [DATE]" at bounding box center [742, 192] width 1004 height 25
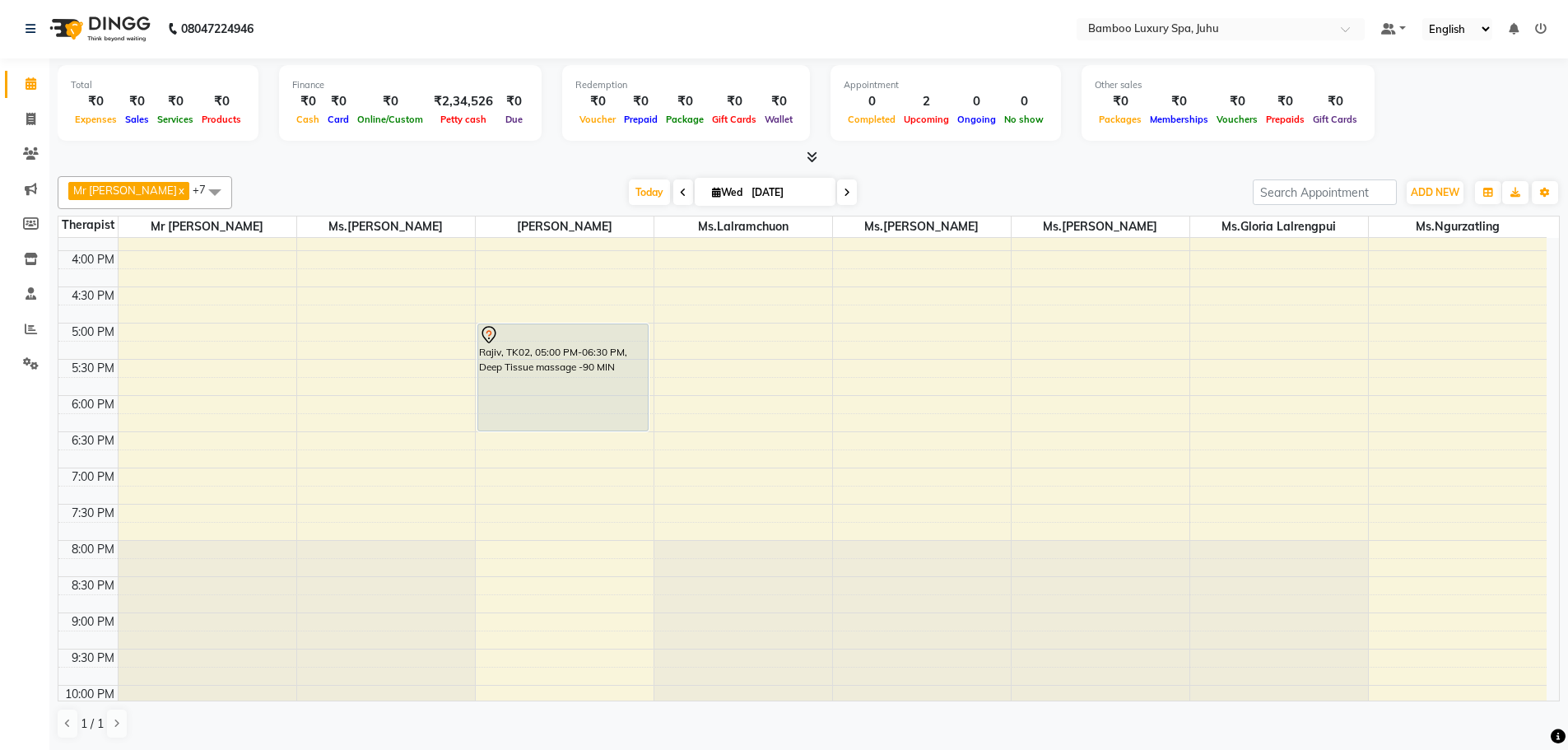
scroll to position [247, 0]
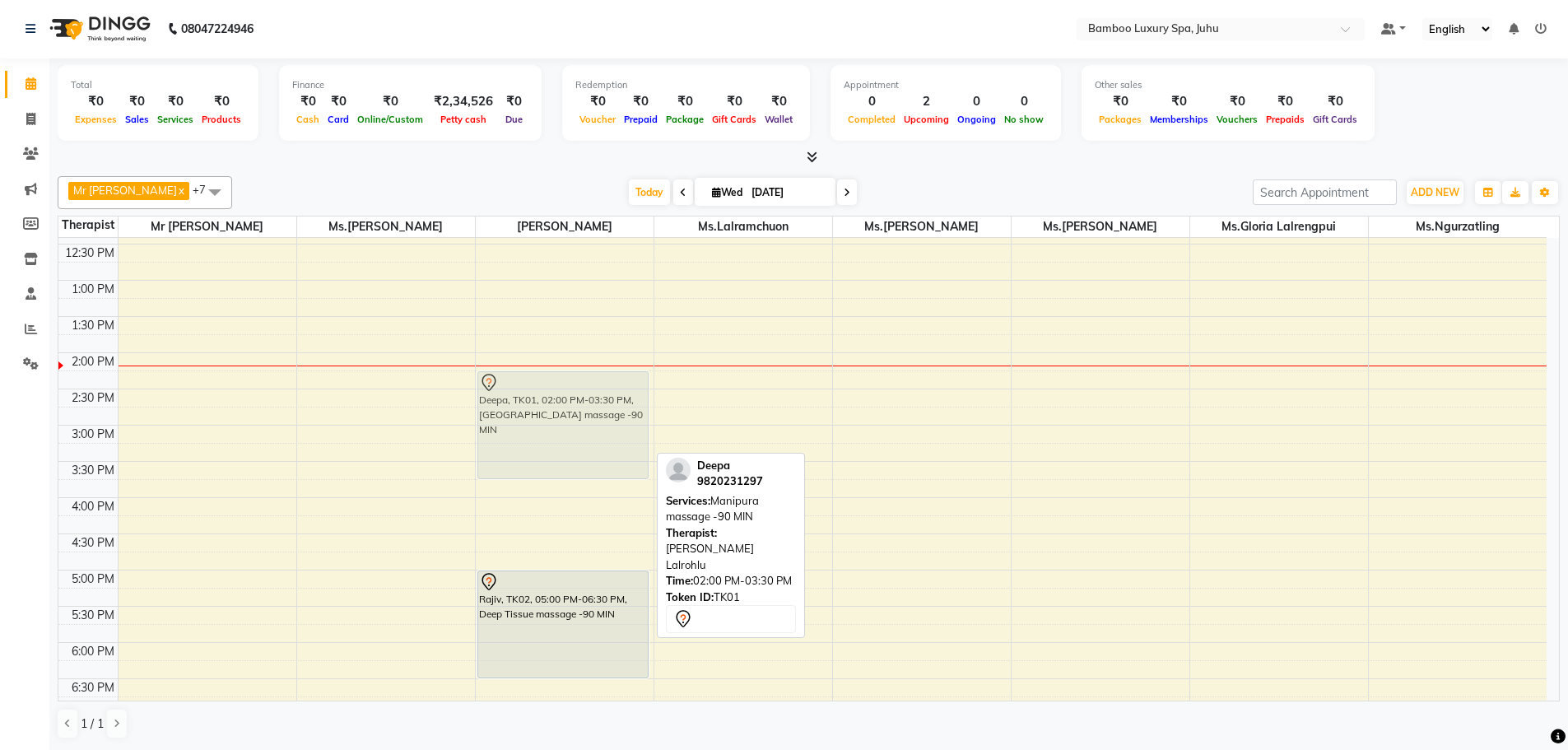
drag, startPoint x: 490, startPoint y: 402, endPoint x: 491, endPoint y: 417, distance: 15.0
click at [491, 417] on div "Deepa, TK01, 02:00 PM-03:30 PM, [GEOGRAPHIC_DATA] massage -90 MIN Rajiv, TK02, …" at bounding box center [565, 498] width 178 height 1013
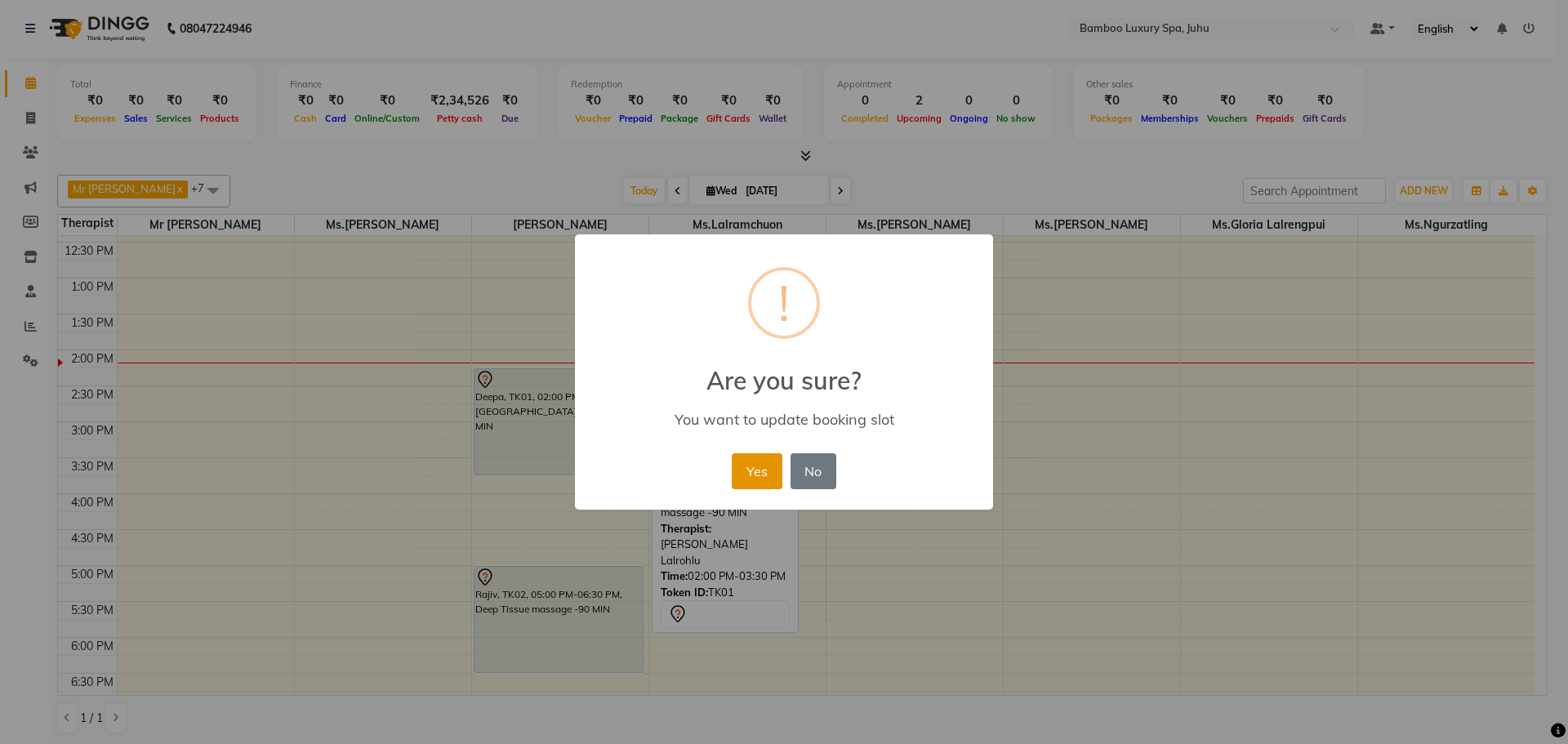
click at [764, 469] on button "Yes" at bounding box center [756, 471] width 49 height 36
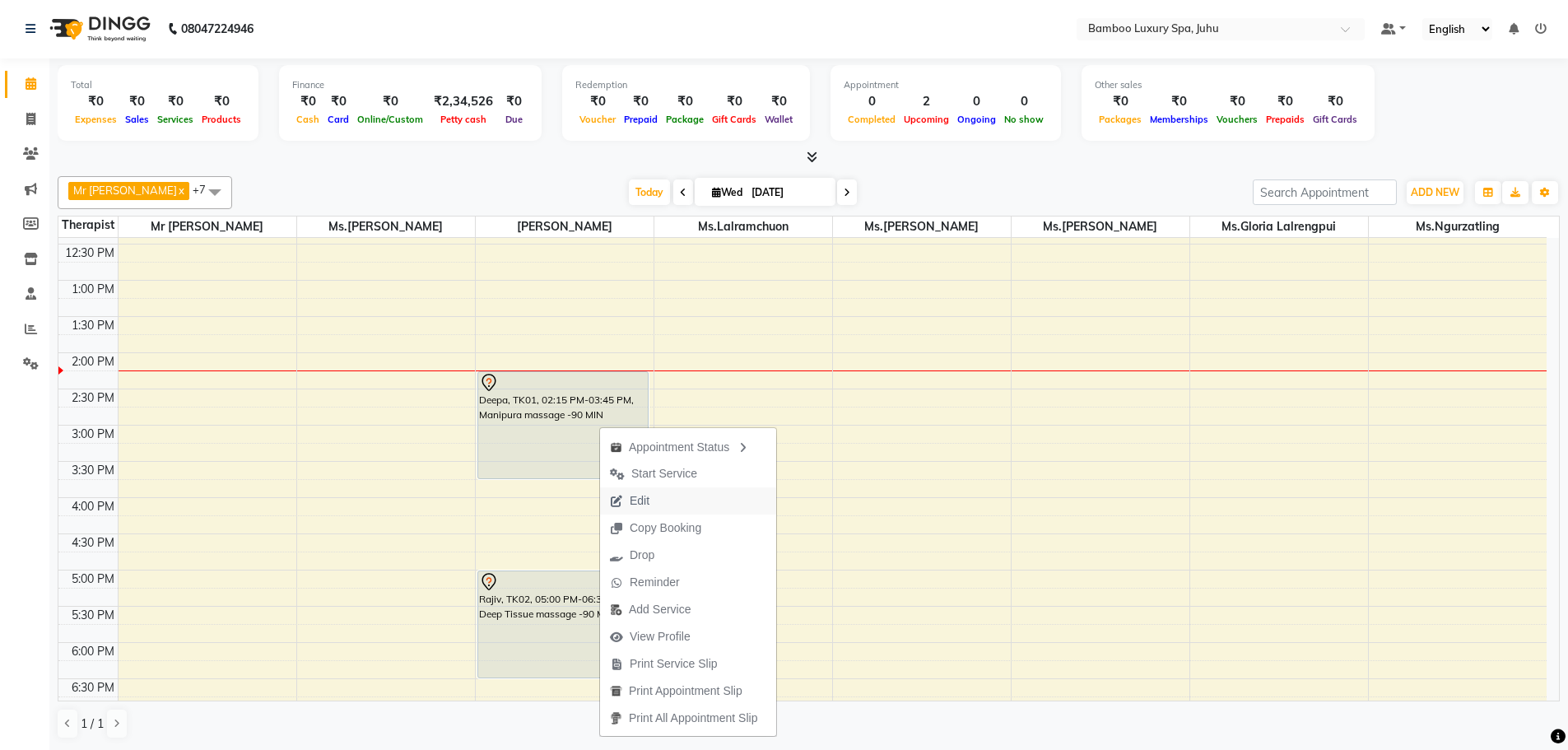
click at [629, 505] on span "Edit" at bounding box center [639, 500] width 20 height 17
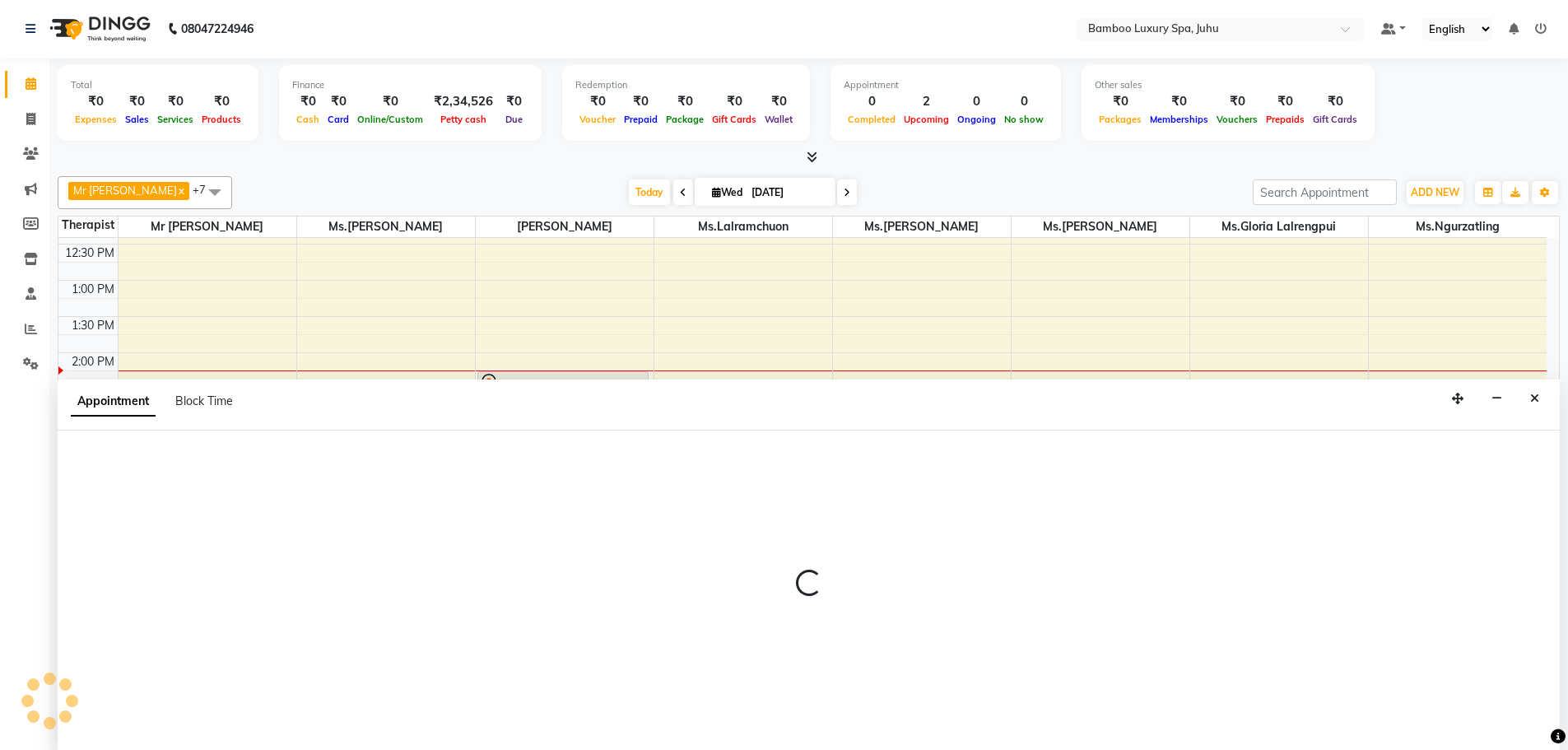
select select "tentative"
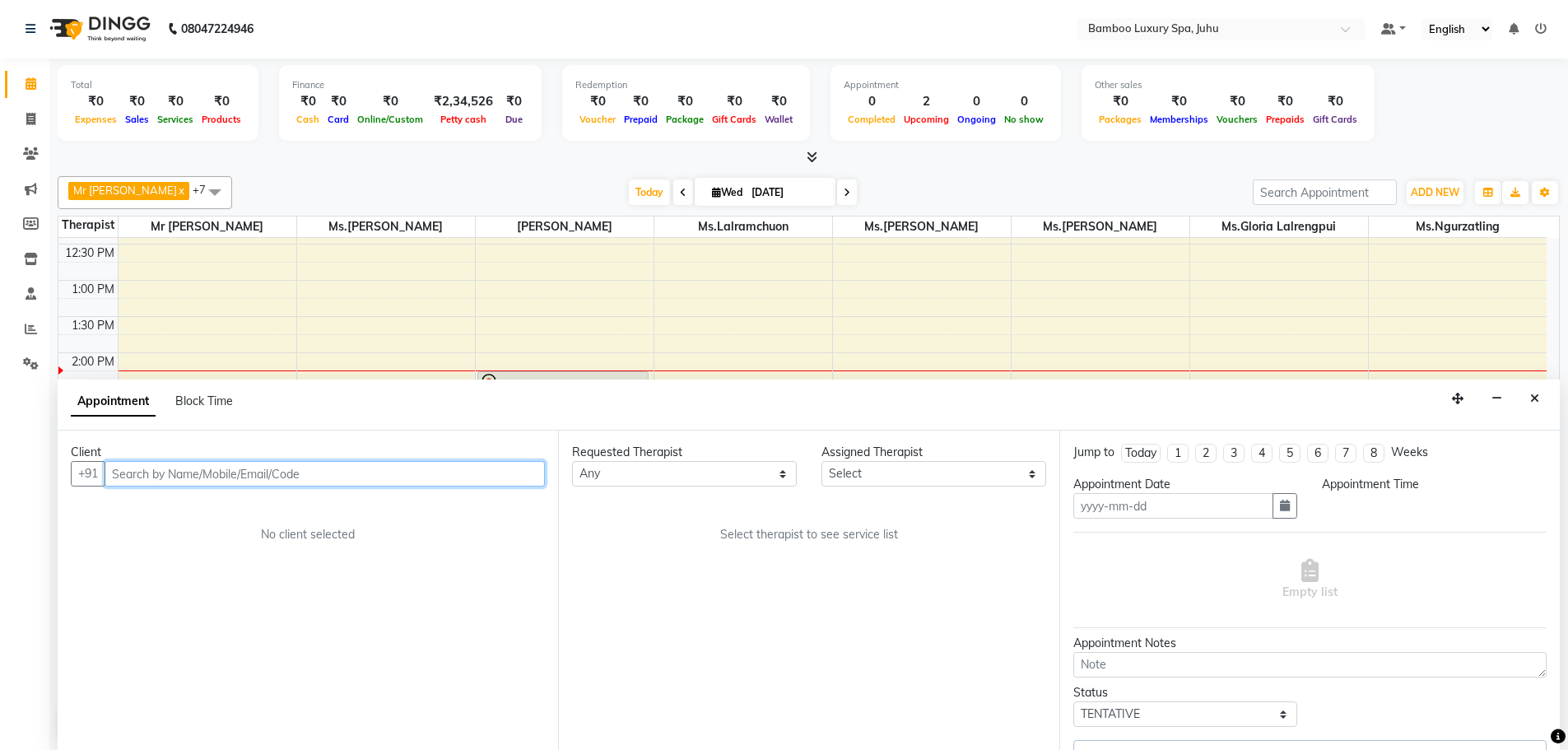
type input "[DATE]"
select select "855"
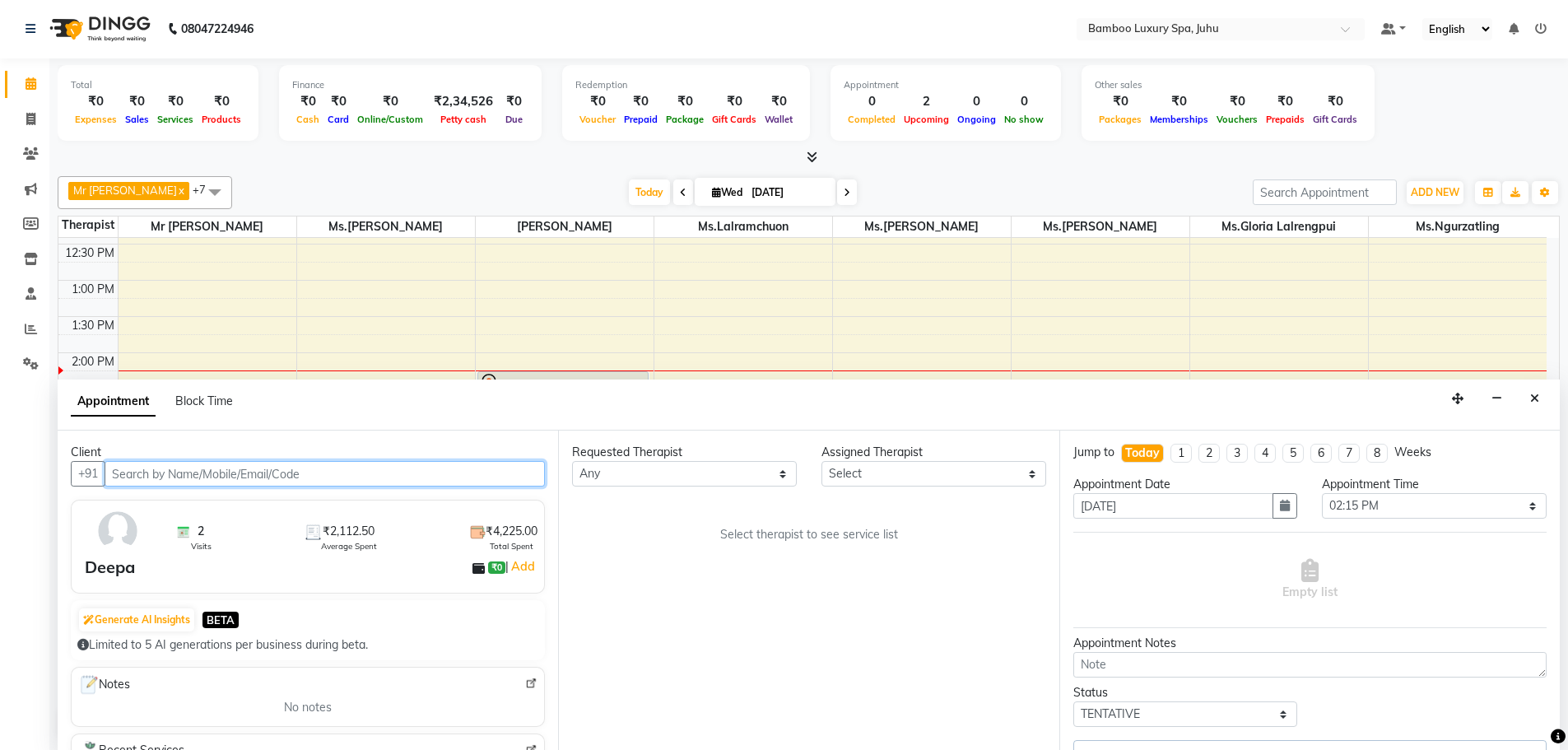
scroll to position [363, 0]
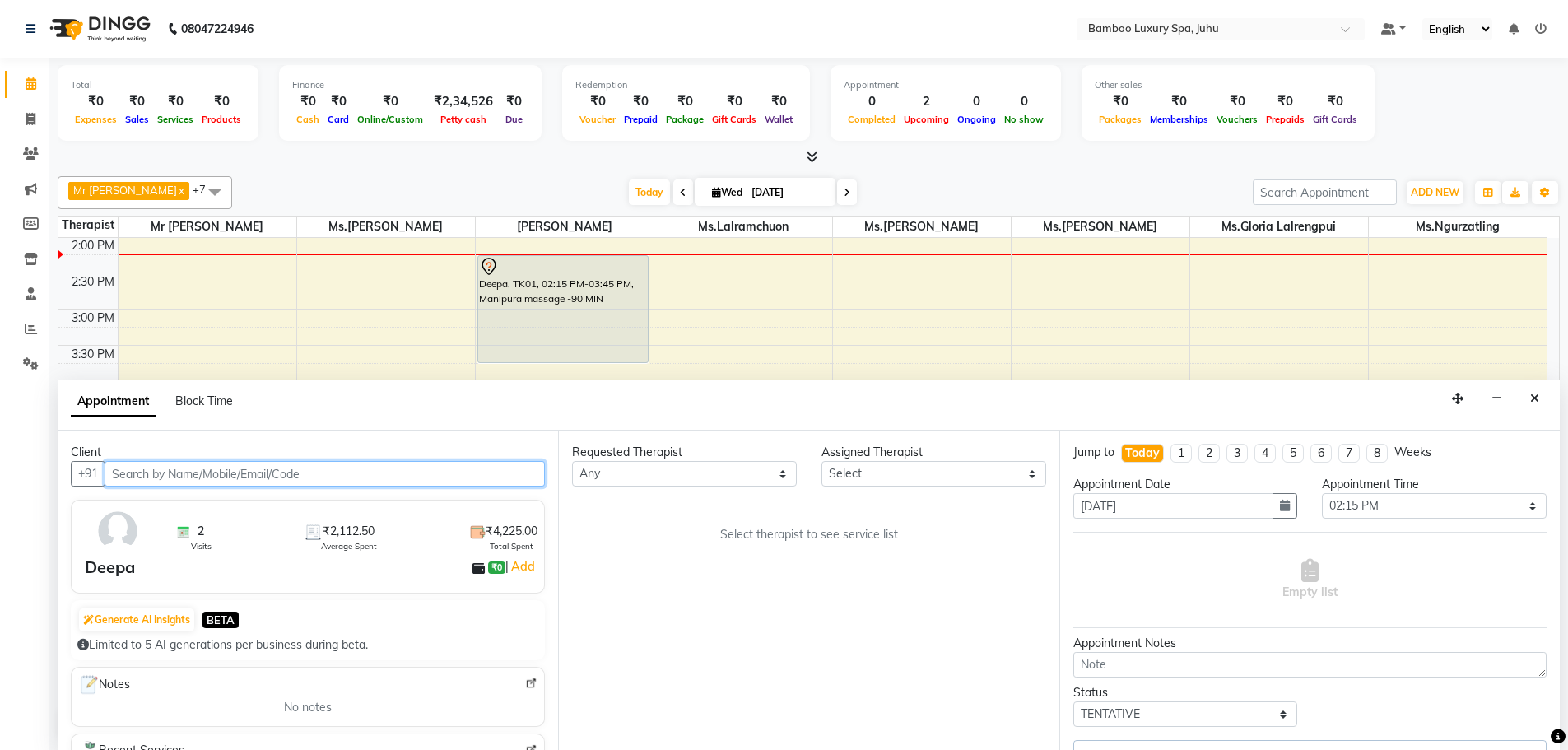
select select "75914"
select select "4088"
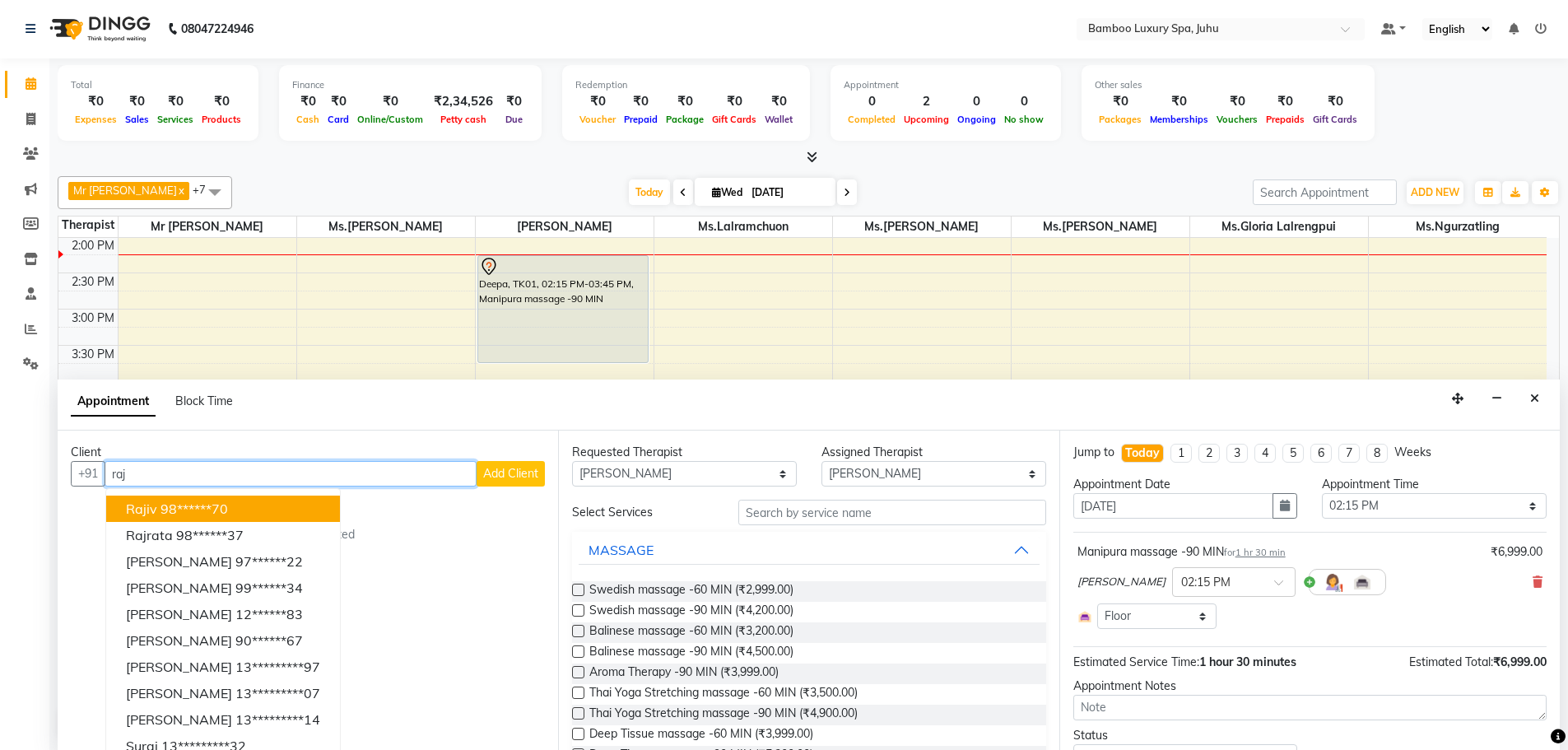
click at [251, 508] on button "Rajiv 98******70" at bounding box center [222, 509] width 233 height 26
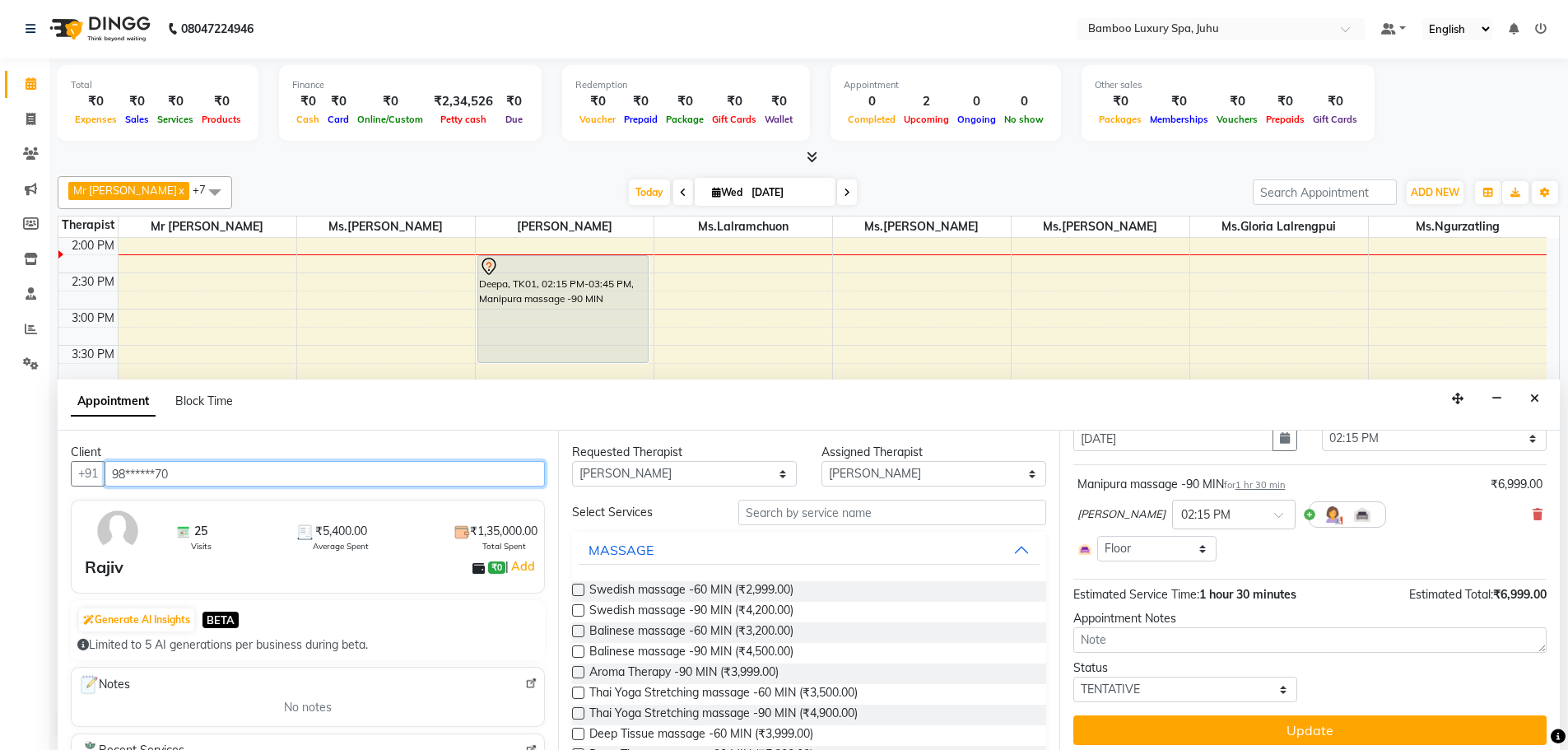
scroll to position [76, 0]
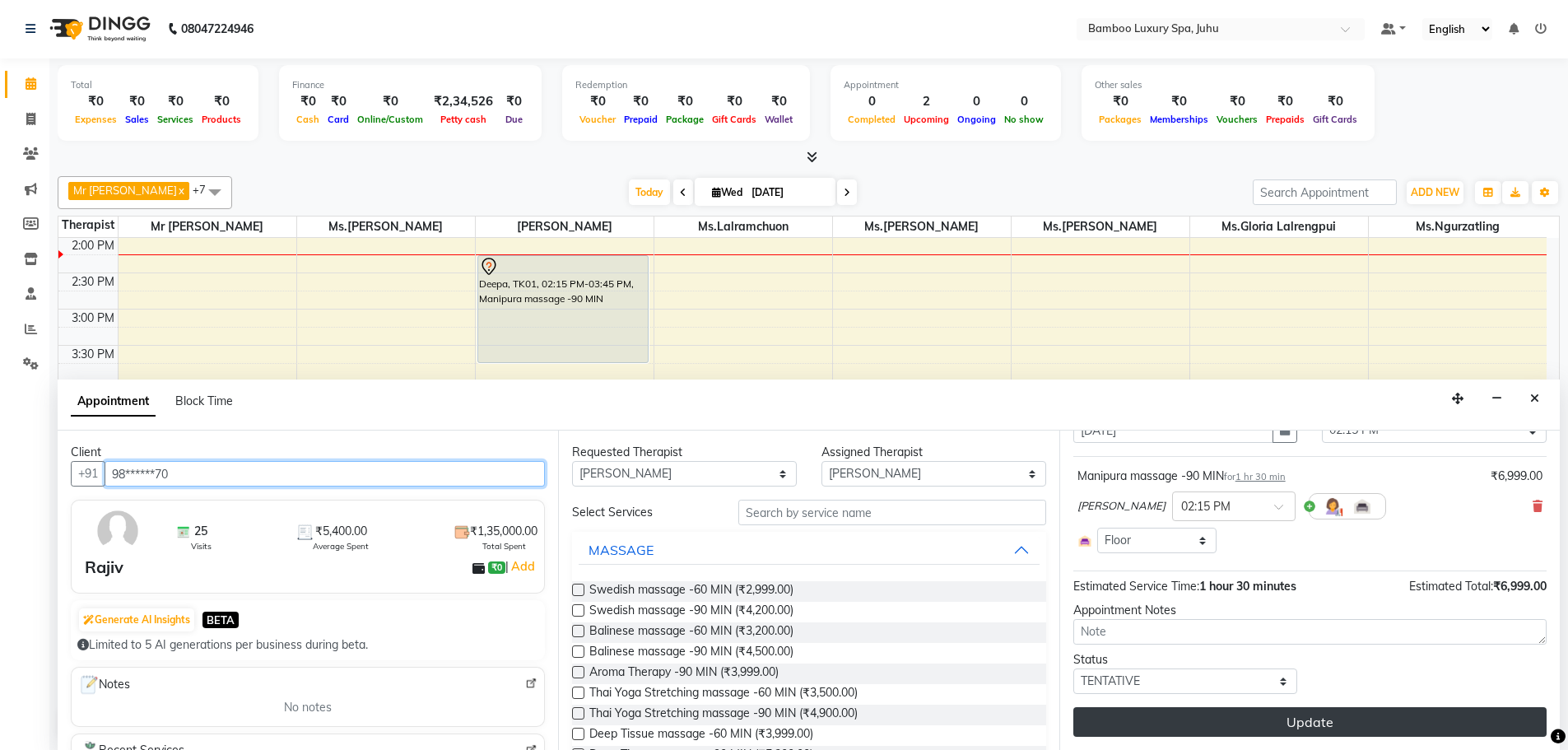
type input "98******70"
click at [1208, 726] on button "Update" at bounding box center [1310, 722] width 473 height 30
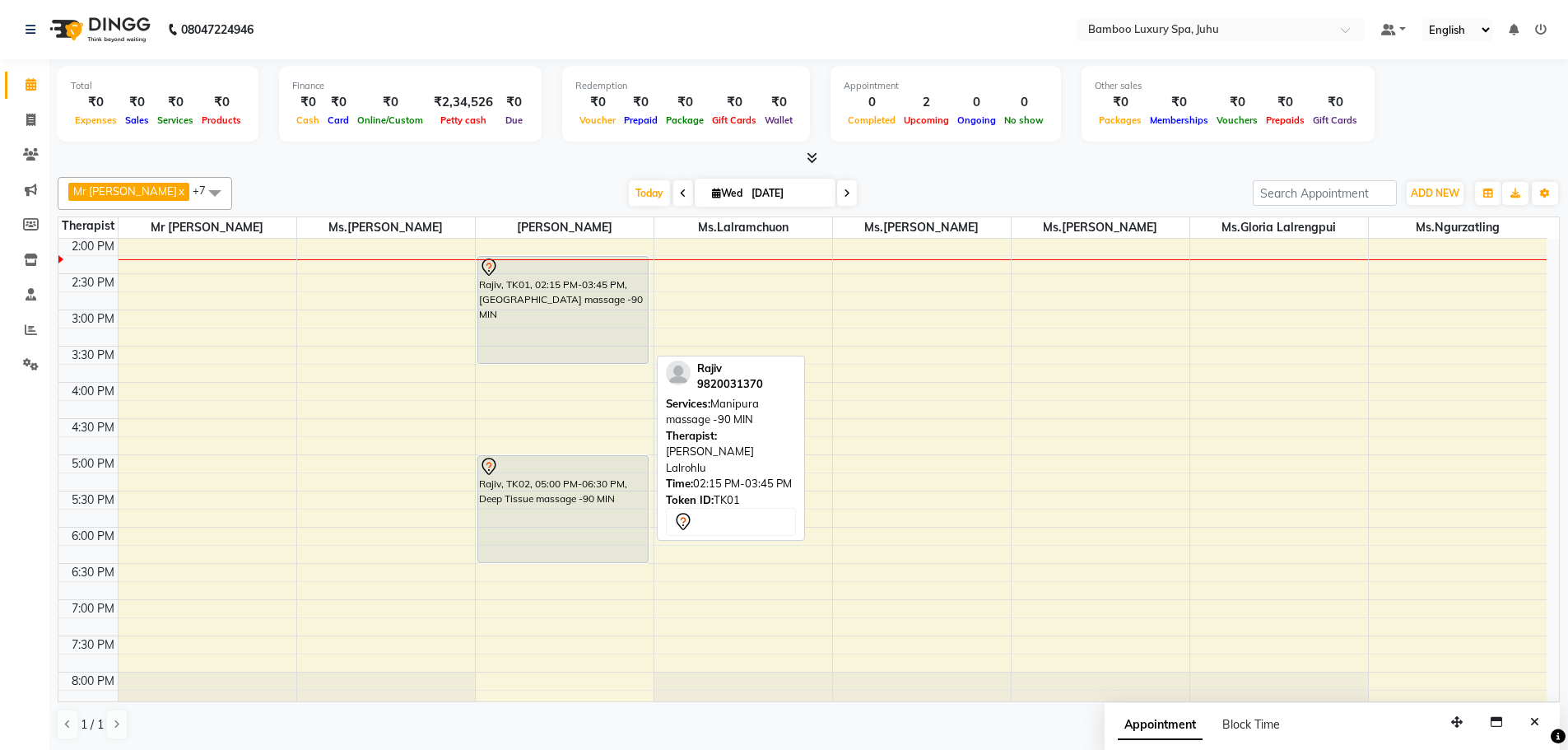
scroll to position [116, 0]
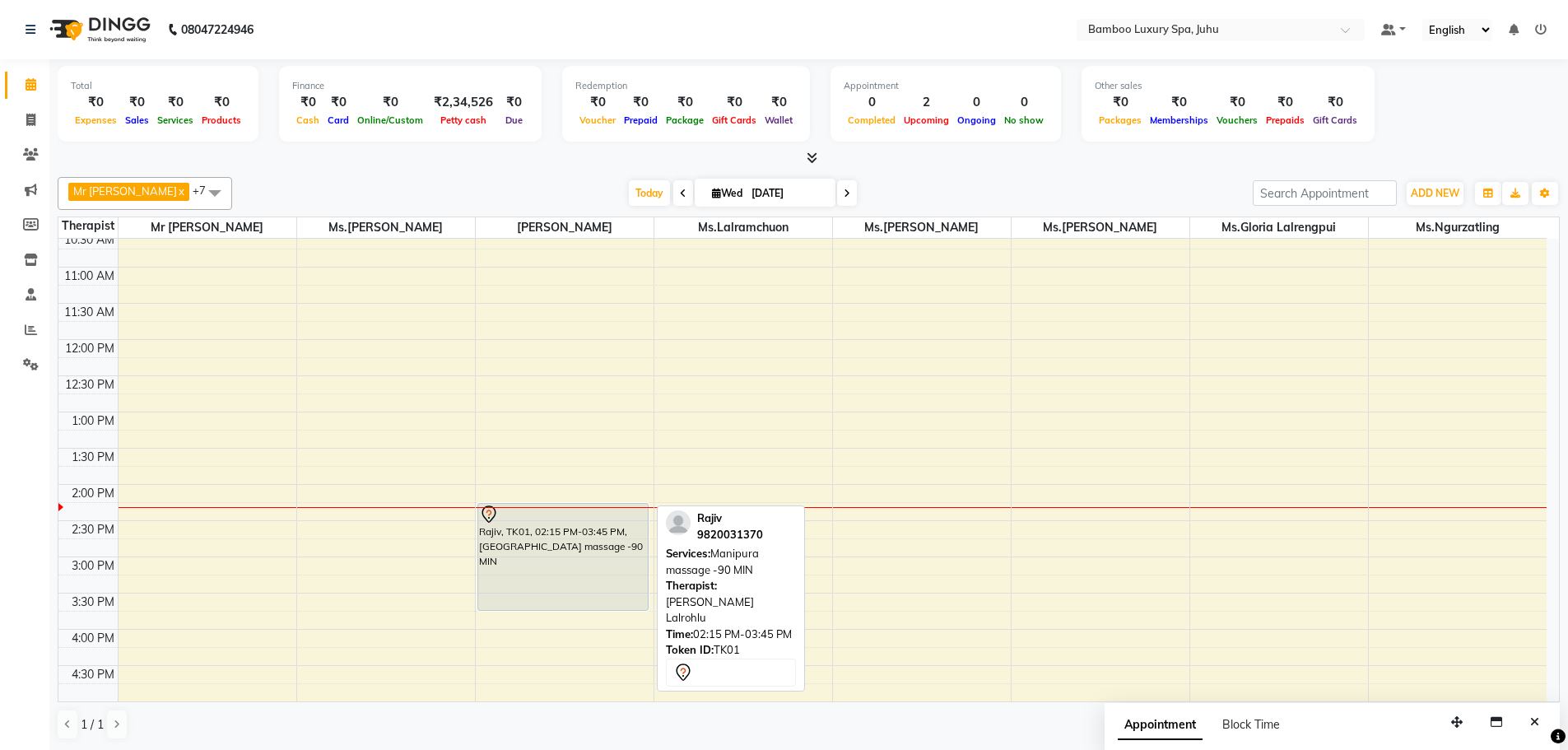
click at [558, 570] on div "Rajiv, TK01, 02:15 PM-03:45 PM, [GEOGRAPHIC_DATA] massage -90 MIN" at bounding box center [563, 557] width 171 height 106
click at [548, 544] on div "Rajiv, TK01, 02:15 PM-03:45 PM, [GEOGRAPHIC_DATA] massage -90 MIN" at bounding box center [563, 557] width 171 height 106
select select "7"
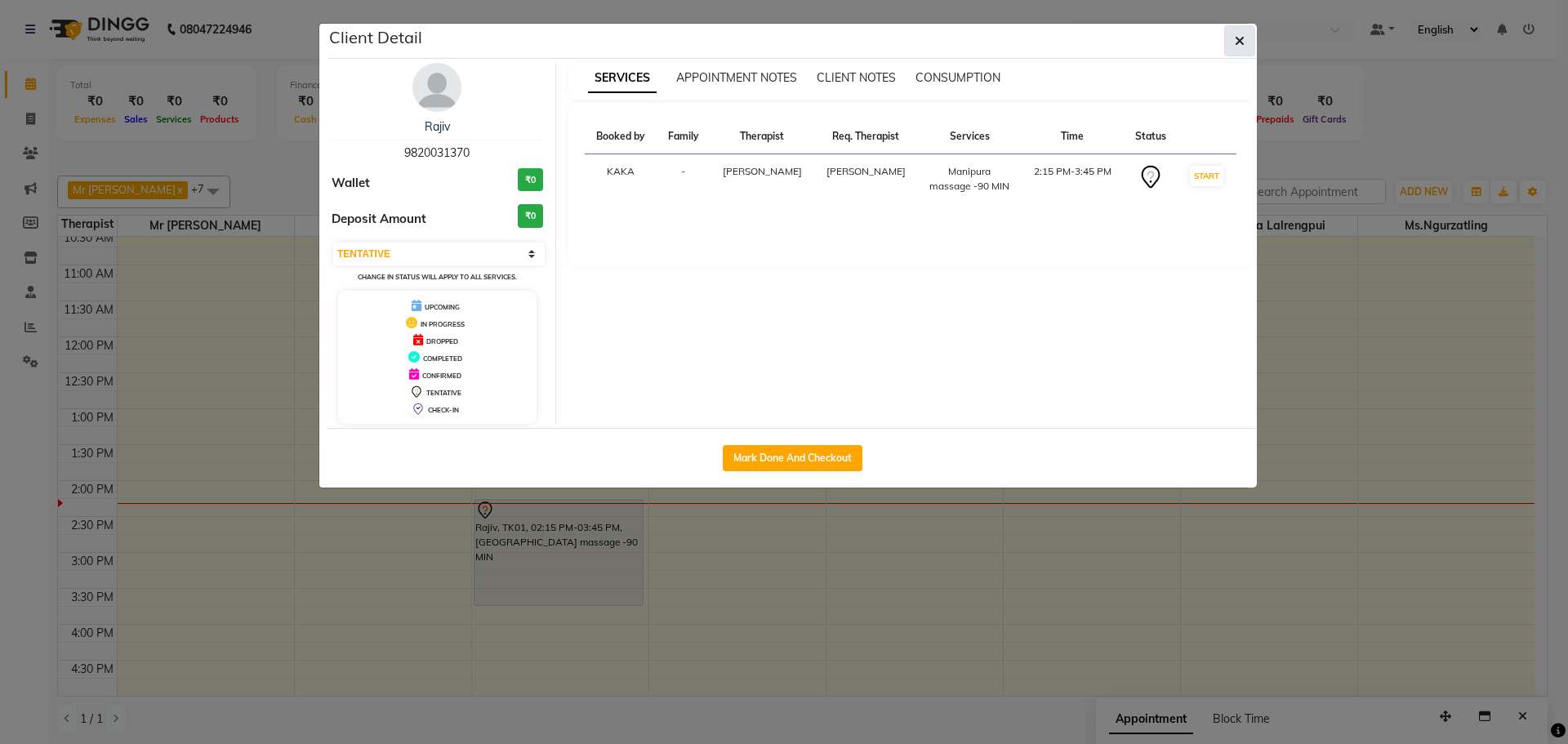
click at [1234, 41] on icon "button" at bounding box center [1239, 41] width 10 height 13
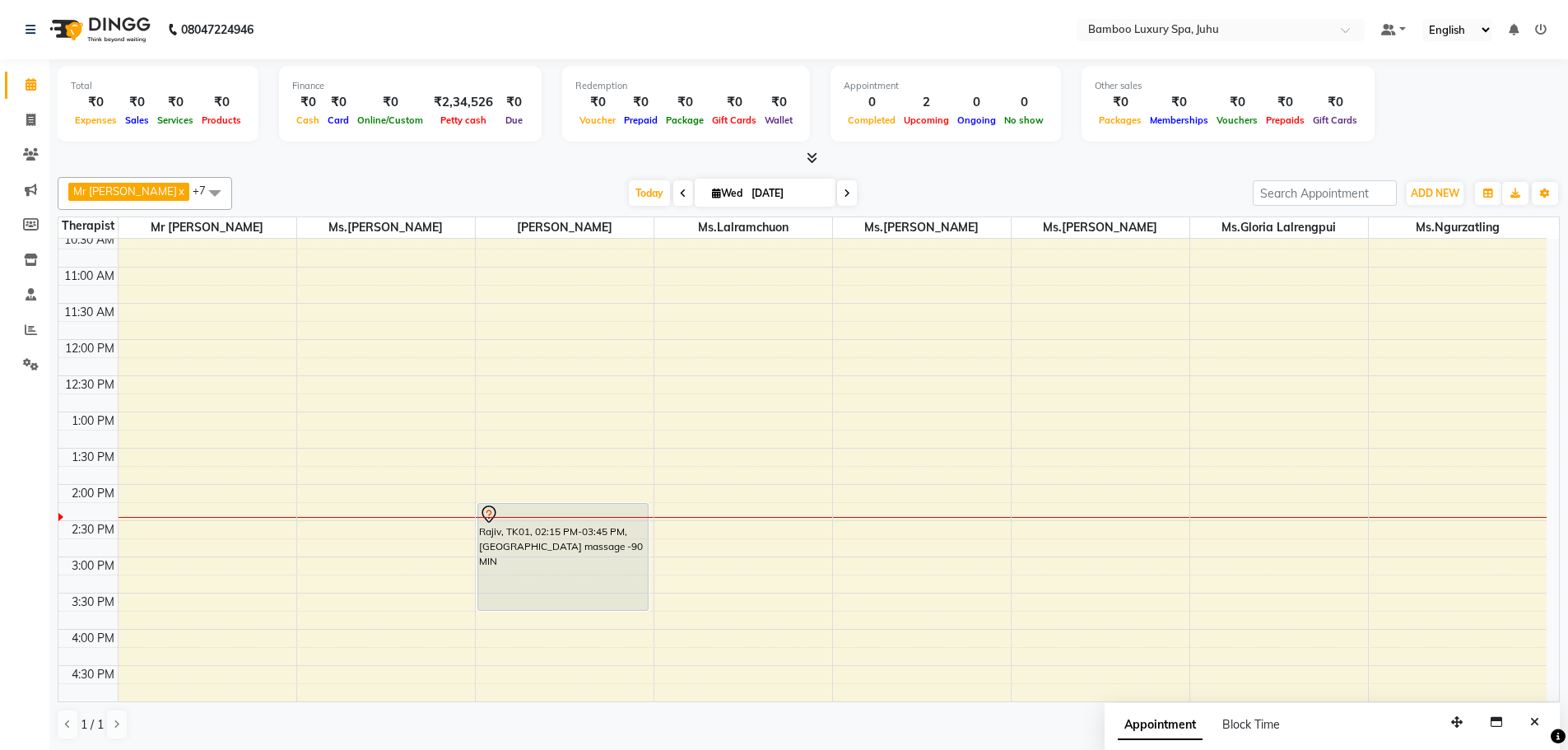
scroll to position [1, 0]
